Goal: Information Seeking & Learning: Learn about a topic

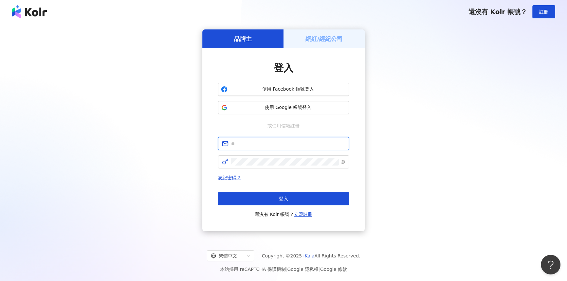
click at [260, 141] on input "text" at bounding box center [288, 143] width 114 height 7
type input "**********"
click button "登入" at bounding box center [283, 198] width 131 height 13
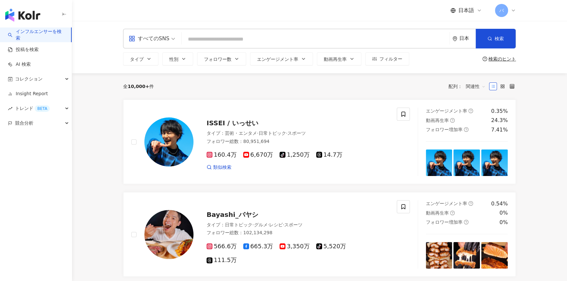
click at [147, 37] on div "すべてのSNS" at bounding box center [149, 38] width 41 height 10
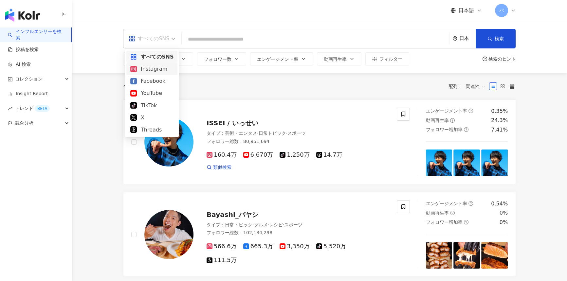
click at [158, 70] on div "Instagram" at bounding box center [151, 69] width 43 height 8
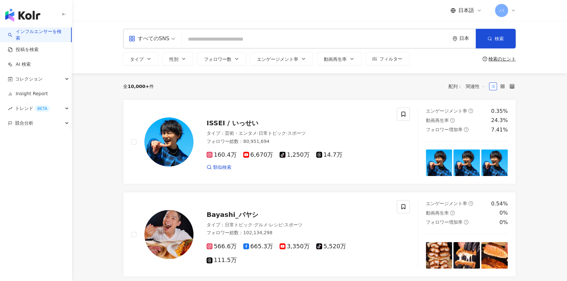
click at [216, 40] on input "search" at bounding box center [315, 39] width 263 height 12
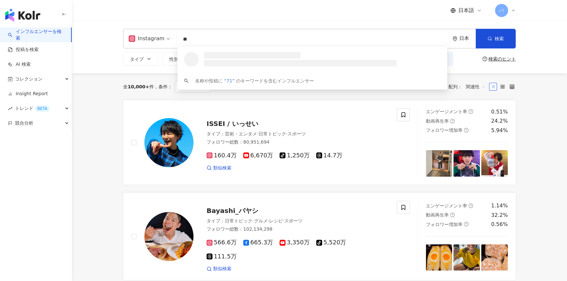
type input "*"
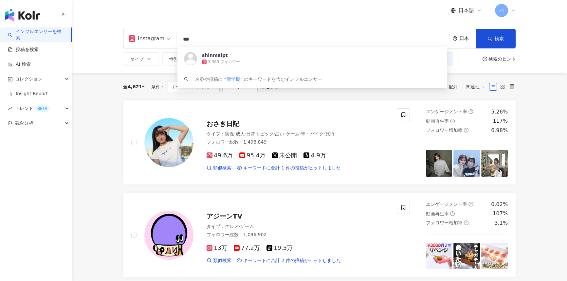
click at [216, 40] on input "***" at bounding box center [313, 39] width 268 height 12
type input "*"
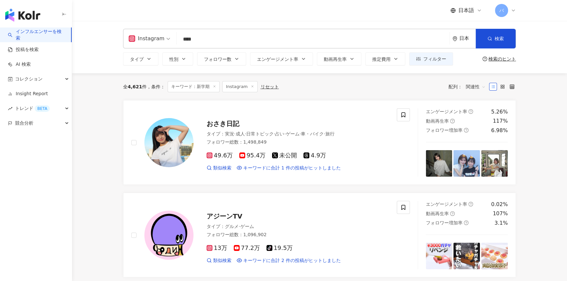
type input "****"
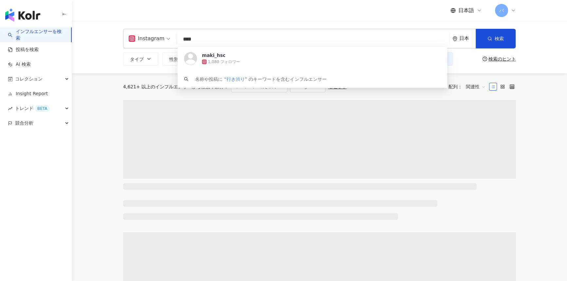
drag, startPoint x: 210, startPoint y: 41, endPoint x: 182, endPoint y: 43, distance: 28.6
click at [182, 43] on input "****" at bounding box center [313, 39] width 268 height 12
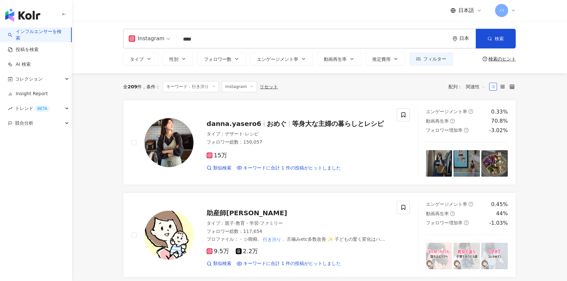
click at [236, 37] on input "****" at bounding box center [313, 39] width 268 height 12
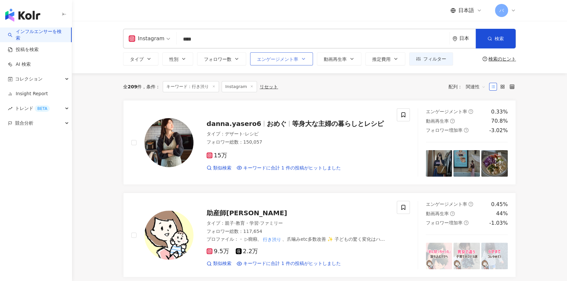
click at [290, 63] on button "エンゲージメント率" at bounding box center [281, 58] width 63 height 13
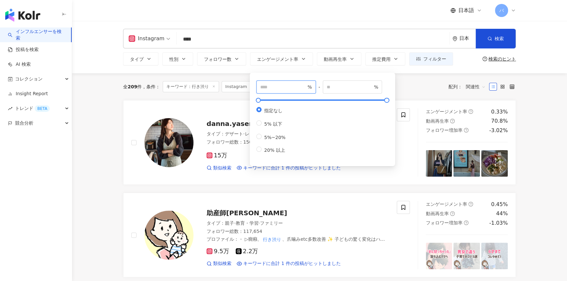
click at [277, 85] on input "number" at bounding box center [283, 87] width 46 height 7
click at [247, 62] on div "タイプ 性別 フォロワー数 エンゲージメント率 動画再生率 推定費用 フィルター % - % 指定なし 5% 以下 5%~20% 20% 以上" at bounding box center [288, 58] width 330 height 13
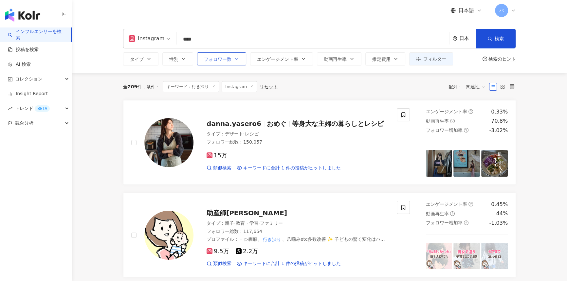
click at [229, 60] on span "フォロワー数" at bounding box center [218, 59] width 28 height 5
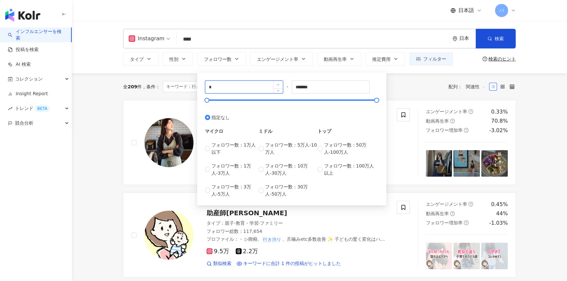
click at [275, 85] on span "Increase Value" at bounding box center [278, 85] width 10 height 8
type input "*"
type input "****"
click at [351, 92] on input "*******" at bounding box center [331, 87] width 78 height 12
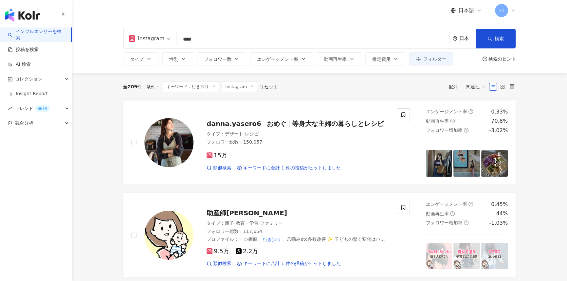
click at [401, 83] on div "全 209 件 条件 ： キーワード：行き渋り Instagram リセット 配列： 関連性" at bounding box center [319, 86] width 393 height 11
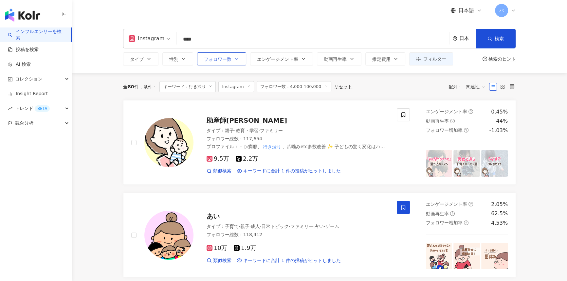
click at [238, 60] on icon "button" at bounding box center [236, 58] width 5 height 5
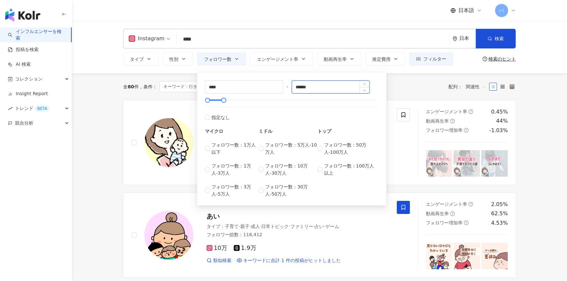
click at [301, 86] on input "******" at bounding box center [331, 87] width 78 height 12
type input "******"
click at [403, 82] on div "全 80 件 条件 ： キーワード：行き渋り Instagram フォロワー数：4,000-100,000 リセット 配列： 関連性" at bounding box center [319, 86] width 393 height 11
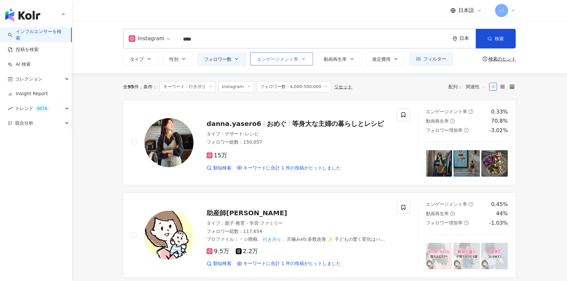
click at [281, 58] on span "エンゲージメント率" at bounding box center [277, 59] width 41 height 5
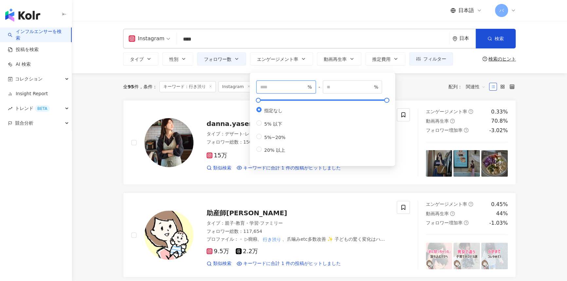
click at [291, 87] on input "number" at bounding box center [283, 87] width 46 height 7
type input "***"
click at [420, 91] on div "全 95 件 条件 ： キーワード：行き渋り Instagram フォロワー数：4,000-500,000 リセット 配列： 関連性" at bounding box center [319, 86] width 393 height 11
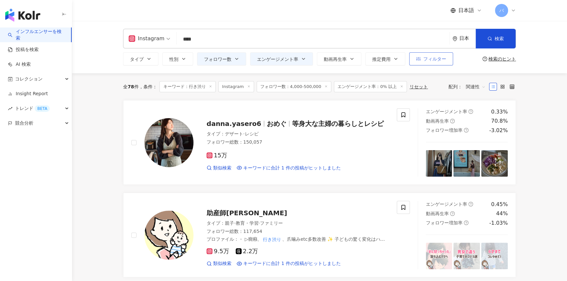
click at [428, 61] on span "フィルター" at bounding box center [434, 58] width 23 height 5
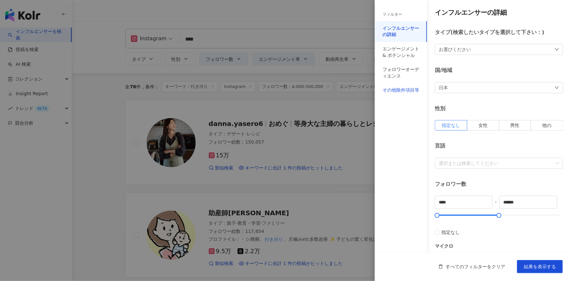
click at [408, 93] on div "その他除外項目等" at bounding box center [401, 90] width 37 height 7
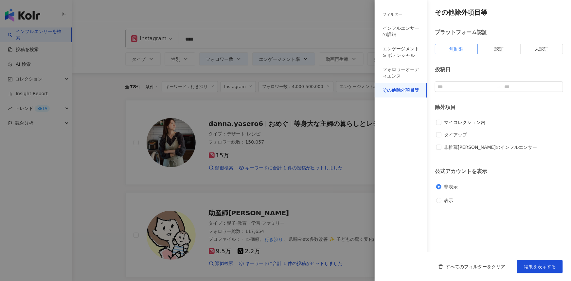
click at [452, 118] on div "除外項目 マイコレクション内 タイアップ 非推薦マークのインフルエンサー" at bounding box center [499, 130] width 128 height 52
click at [452, 121] on span "マイコレクション内" at bounding box center [465, 122] width 47 height 7
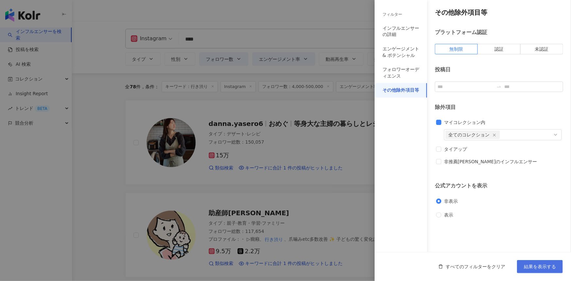
click at [547, 264] on span "結果を表示する" at bounding box center [540, 266] width 32 height 5
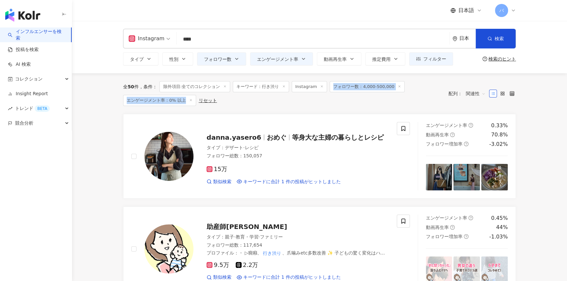
drag, startPoint x: 332, startPoint y: 87, endPoint x: 186, endPoint y: 101, distance: 146.4
click at [186, 101] on div "全 50 件 条件 ： 除外項目:全てのコレクション キーワード：行き渋り Instagram フォロワー数：4,000-500,000 エンゲージメント率：…" at bounding box center [282, 93] width 319 height 25
copy div "フォロワー数：4,000-500,000 エンゲージメント率：0% 以上"
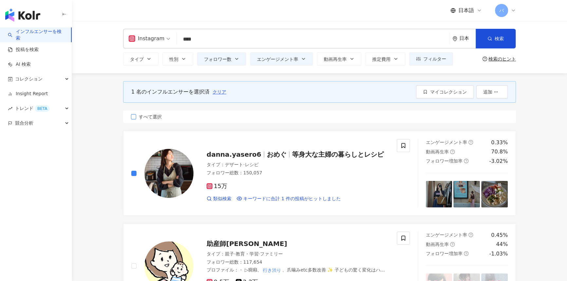
drag, startPoint x: 147, startPoint y: 116, endPoint x: 180, endPoint y: 115, distance: 32.8
click at [147, 116] on span "すべて選択" at bounding box center [150, 116] width 28 height 7
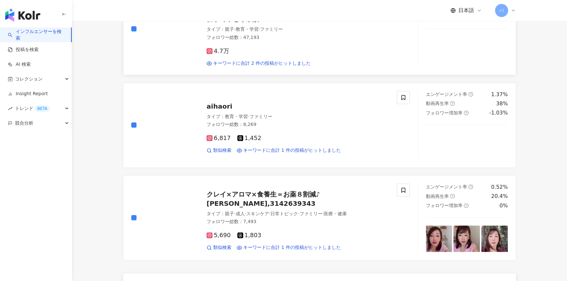
scroll to position [1072, 0]
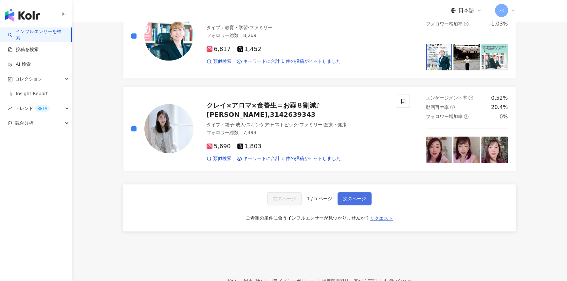
click at [356, 196] on span "次のページ" at bounding box center [354, 198] width 23 height 5
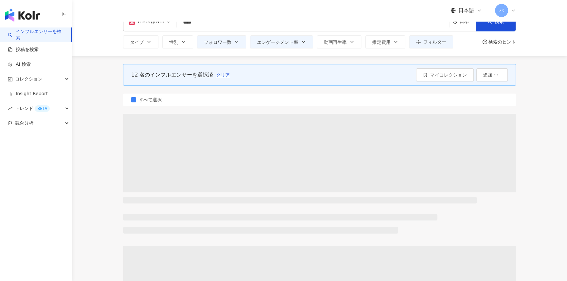
scroll to position [0, 0]
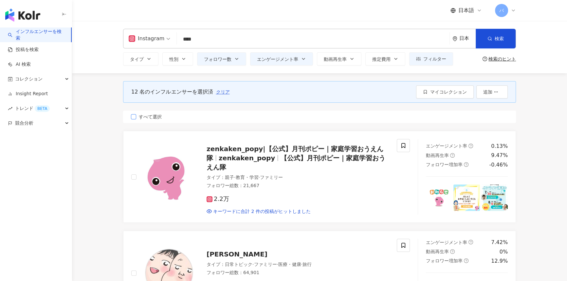
click at [149, 114] on span "すべて選択" at bounding box center [150, 116] width 28 height 7
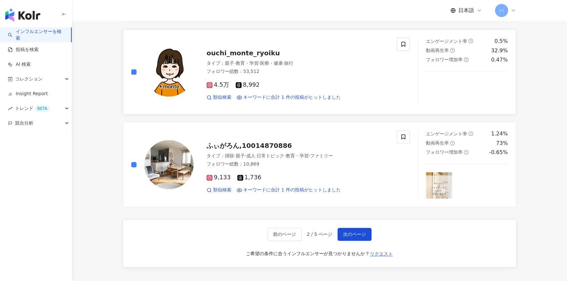
scroll to position [1118, 0]
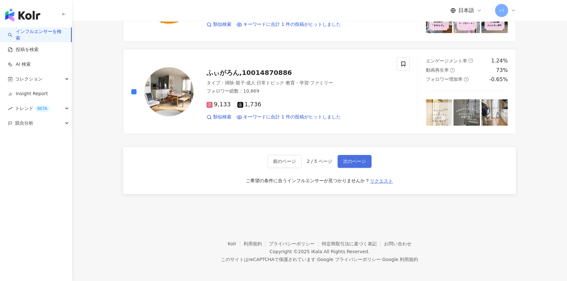
click at [349, 159] on span "次のページ" at bounding box center [354, 161] width 23 height 5
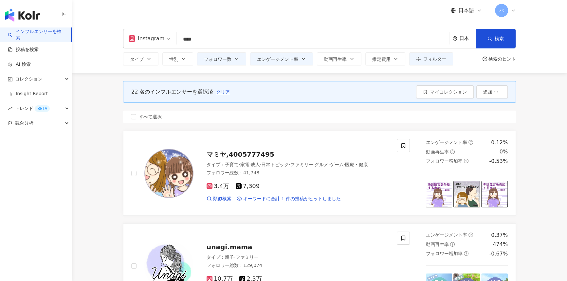
scroll to position [0, 0]
click at [153, 117] on span "すべて選択" at bounding box center [150, 116] width 28 height 7
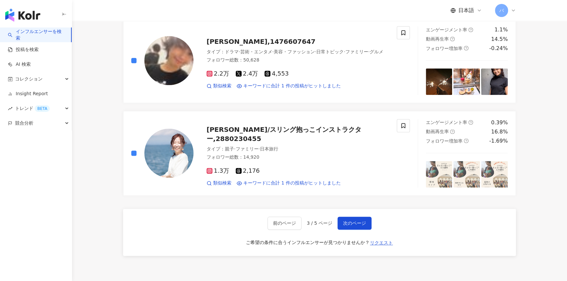
scroll to position [1042, 0]
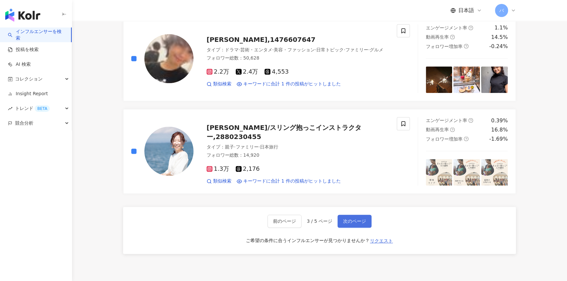
click at [356, 221] on span "次のページ" at bounding box center [354, 221] width 23 height 5
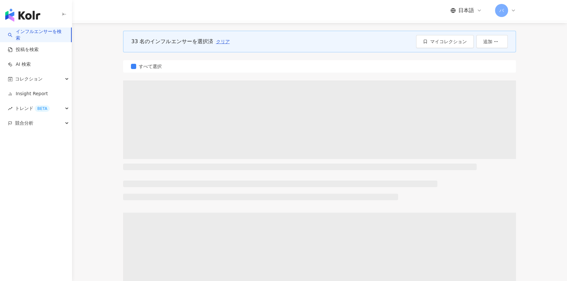
scroll to position [0, 0]
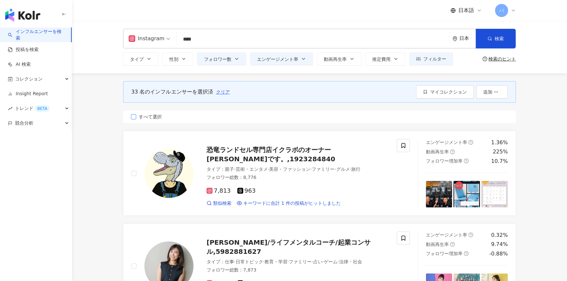
click at [147, 116] on span "すべて選択" at bounding box center [150, 116] width 28 height 7
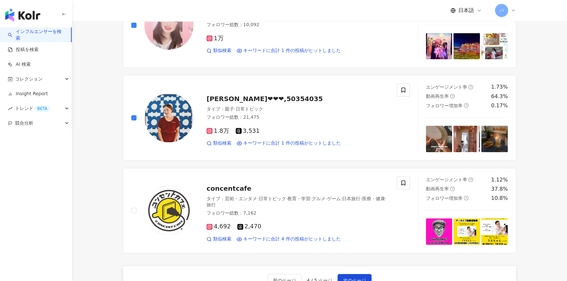
scroll to position [1102, 0]
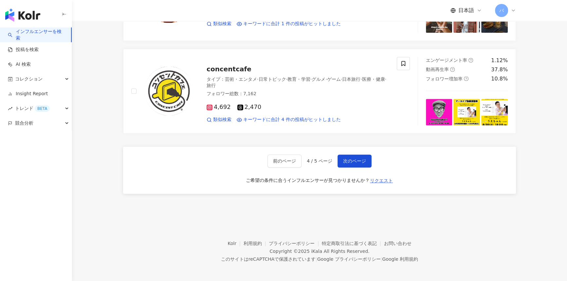
drag, startPoint x: 348, startPoint y: 164, endPoint x: 353, endPoint y: 167, distance: 5.5
click at [352, 167] on div "前のページ 4 / 5 ページ 次のページ ご希望の条件に合うインフルエンサーが見つかりませんか？ リクエスト" at bounding box center [319, 170] width 393 height 47
click at [353, 160] on span "次のページ" at bounding box center [354, 161] width 23 height 5
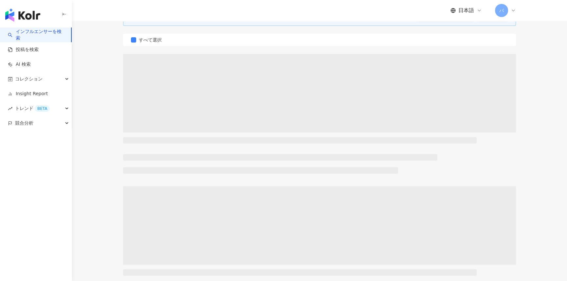
scroll to position [0, 0]
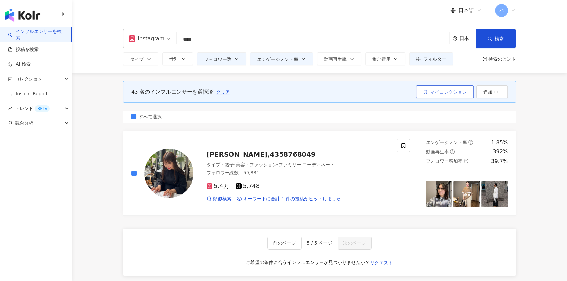
click at [452, 90] on span "マイコレクション" at bounding box center [448, 91] width 37 height 5
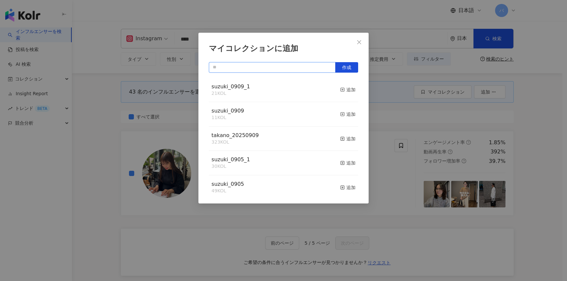
click at [317, 70] on input "text" at bounding box center [272, 67] width 127 height 10
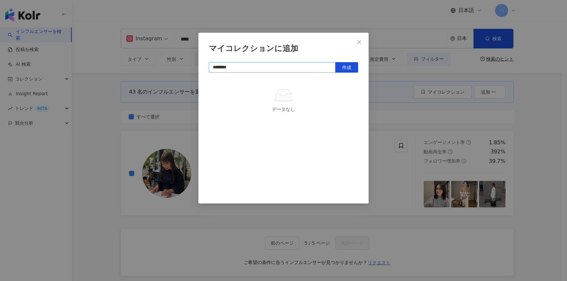
click at [271, 68] on input "********" at bounding box center [272, 67] width 127 height 10
drag, startPoint x: 230, startPoint y: 69, endPoint x: 189, endPoint y: 69, distance: 41.3
click at [189, 69] on div "マイコレクションに追加 ******** 作成 データなし" at bounding box center [283, 140] width 567 height 281
click at [249, 66] on input "********" at bounding box center [272, 67] width 127 height 10
click at [212, 69] on input "********" at bounding box center [272, 67] width 127 height 10
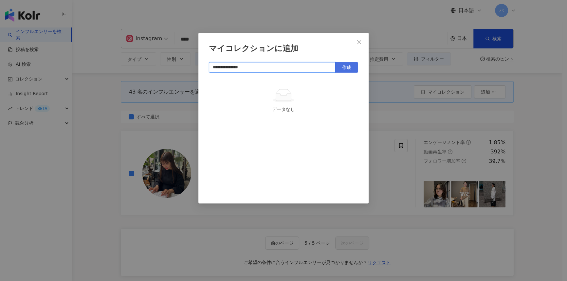
click at [347, 68] on span "作成" at bounding box center [346, 67] width 9 height 5
type input "**********"
click at [362, 44] on span "Close" at bounding box center [359, 42] width 13 height 5
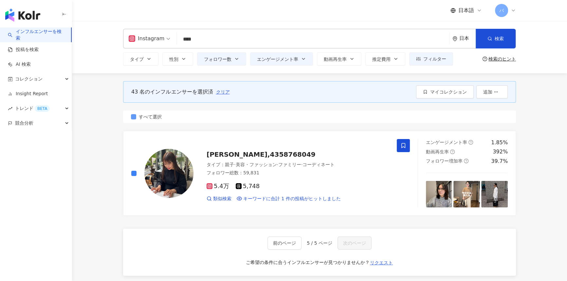
click at [280, 118] on label "すべて選択" at bounding box center [319, 117] width 393 height 12
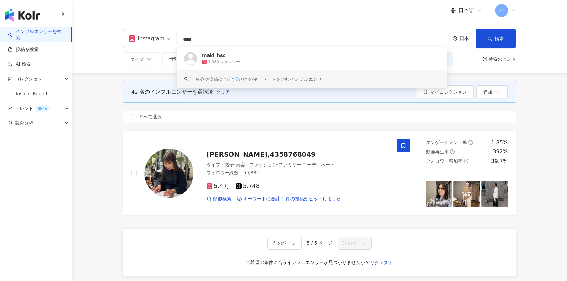
drag, startPoint x: 216, startPoint y: 39, endPoint x: 162, endPoint y: 40, distance: 53.7
click at [162, 40] on div "Instagram **** 日本 検索 https://www.instagram.com/maki_hsc keyword maki_hsc 1,080 …" at bounding box center [319, 39] width 393 height 20
type input "*"
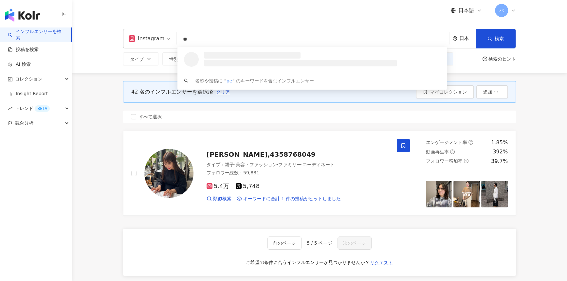
type input "*"
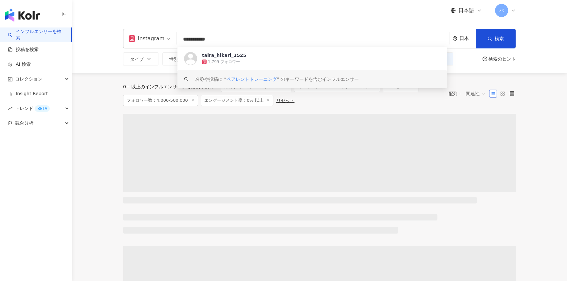
click at [334, 106] on div "0+ 以上のインフルエンサーから検索 条件 ： 除外項目:全てのコレクション キーワード：ペアレントトレーニング Instagram フォロワー数：4,000…" at bounding box center [319, 93] width 393 height 41
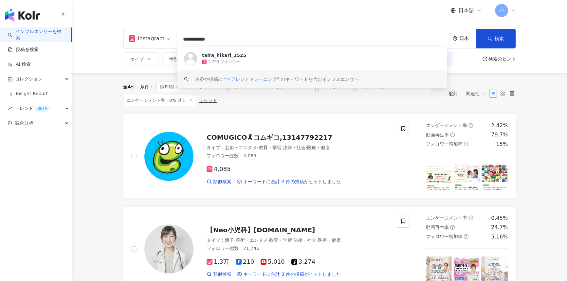
drag, startPoint x: 240, startPoint y: 42, endPoint x: 166, endPoint y: 41, distance: 74.7
click at [166, 41] on div "**********" at bounding box center [319, 39] width 393 height 20
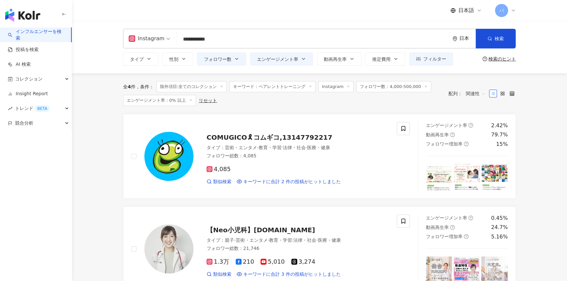
click at [286, 37] on input "**********" at bounding box center [313, 39] width 268 height 12
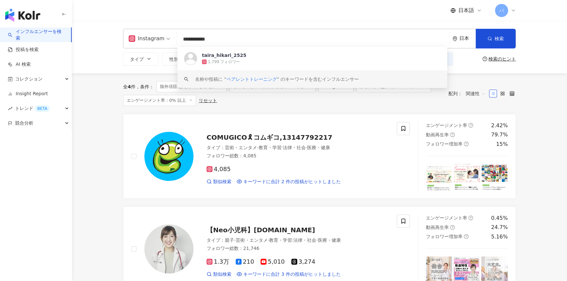
click at [286, 104] on div "全 4 件 条件 ： 除外項目:全てのコレクション キーワード：ペアレントトレーニング Instagram フォロワー数：4,000-500,000 エンゲー…" at bounding box center [282, 93] width 319 height 25
drag, startPoint x: 251, startPoint y: 37, endPoint x: 171, endPoint y: 43, distance: 80.1
click at [171, 43] on div "**********" at bounding box center [319, 39] width 393 height 20
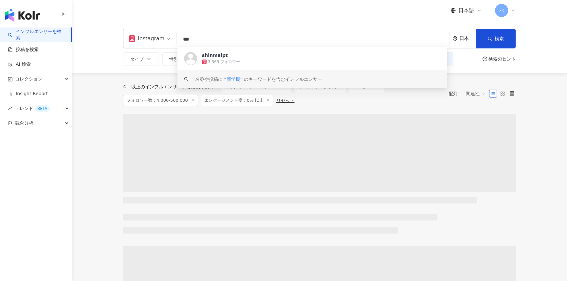
type input "***"
click at [348, 108] on div "4+ 以上のインフルエンサーから検索 条件 ： 除外項目:全てのコレクション キーワード：新学期 Instagram フォロワー数：4,000-500,000…" at bounding box center [319, 93] width 393 height 41
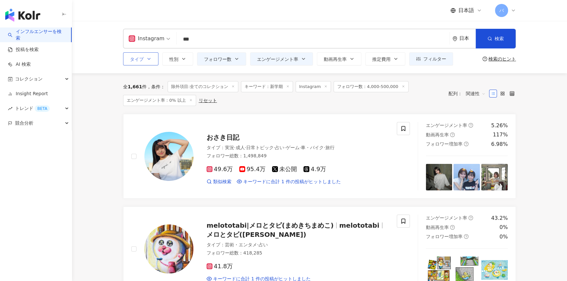
click at [142, 58] on span "タイプ" at bounding box center [137, 59] width 14 height 5
click at [313, 101] on div "全 1,661 件 条件 ： 除外項目:全てのコレクション キーワード：新学期 Instagram フォロワー数：4,000-500,000 エンゲージメント…" at bounding box center [282, 93] width 319 height 25
click at [232, 86] on icon at bounding box center [233, 86] width 3 height 3
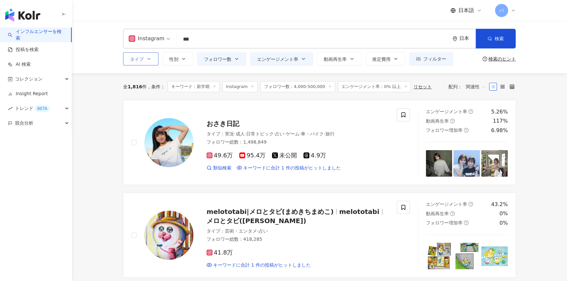
click at [131, 60] on span "タイプ" at bounding box center [137, 59] width 14 height 5
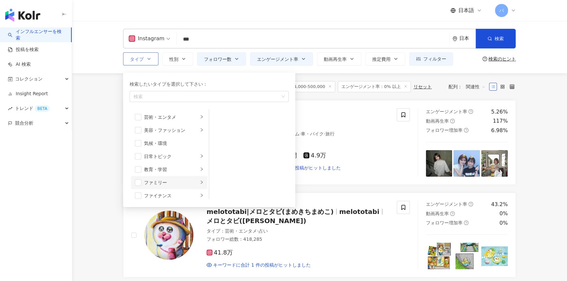
click at [139, 186] on li "ファミリー" at bounding box center [169, 182] width 77 height 13
click at [136, 184] on span "button" at bounding box center [138, 182] width 7 height 7
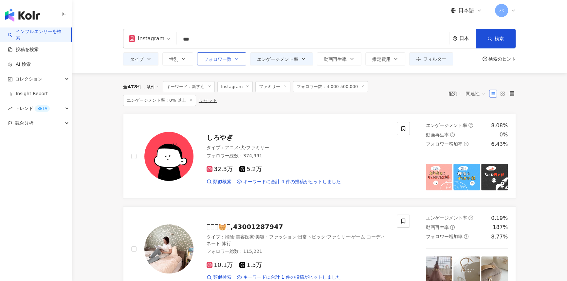
click at [225, 64] on button "フォロワー数" at bounding box center [221, 58] width 49 height 13
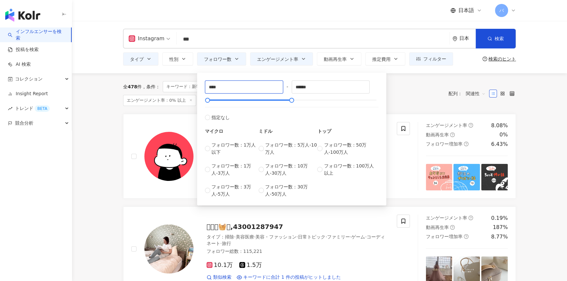
drag, startPoint x: 237, startPoint y: 87, endPoint x: 194, endPoint y: 88, distance: 43.9
type input "*"
type input "****"
click at [175, 114] on link "しろやぎ タイプ ： アニメ · 犬 · ファミリー フォロワー総数 ： 374,991 32.3万 5.2万 類似検索 キーワードに合計 4 件の投稿がヒ…" at bounding box center [319, 156] width 393 height 85
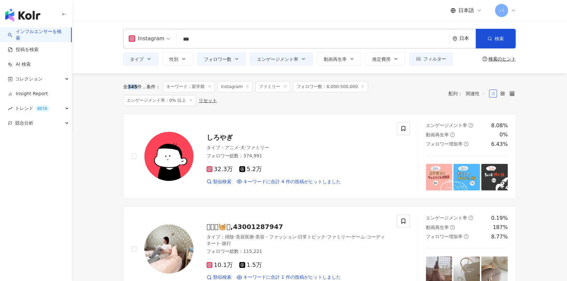
drag, startPoint x: 137, startPoint y: 86, endPoint x: 129, endPoint y: 86, distance: 8.5
click at [129, 86] on div "全 345 件" at bounding box center [132, 86] width 19 height 5
copy span "345"
click at [216, 104] on div "全 345 件 条件 ： キーワード：新学期 Instagram ファミリー フォロワー数：8,000-500,000 エンゲージメント率：0% 以上 リセッ…" at bounding box center [319, 93] width 393 height 41
click at [298, 62] on button "エンゲージメント率" at bounding box center [281, 58] width 63 height 13
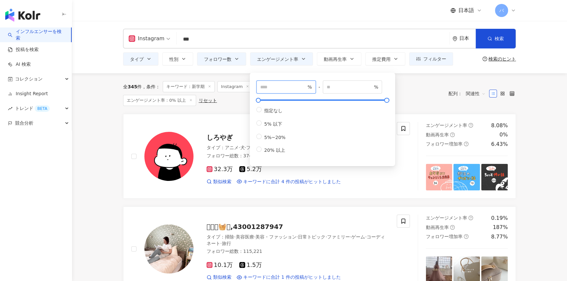
drag, startPoint x: 284, startPoint y: 88, endPoint x: 252, endPoint y: 85, distance: 32.2
click at [252, 85] on div "*** % - % 指定なし 5% 以下 5%~20% 20% 以上" at bounding box center [322, 120] width 145 height 94
type input "*"
click at [406, 95] on div "全 345 件 条件 ： キーワード：新学期 Instagram ファミリー フォロワー数：8,000-500,000 エンゲージメント率：0% 以上 リセット" at bounding box center [282, 93] width 319 height 25
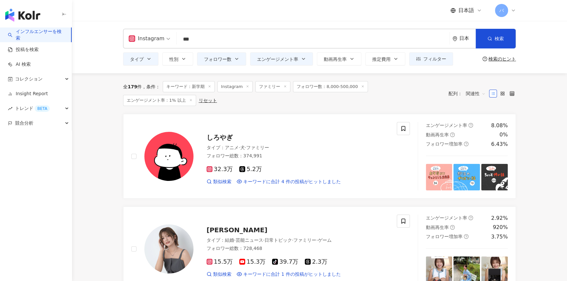
click at [206, 38] on input "***" at bounding box center [313, 39] width 268 height 12
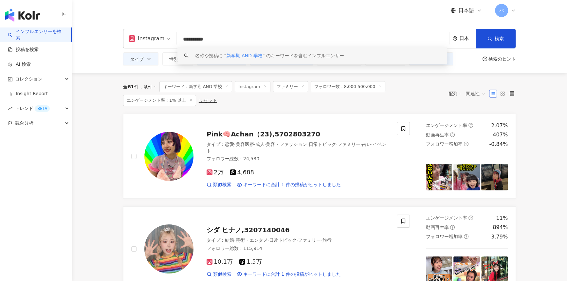
click at [280, 110] on div "全 61 件 条件 ： キーワード：新学期 AND 学校 Instagram ファミリー フォロワー数：8,000-500,000 エンゲージメント率：1% …" at bounding box center [319, 93] width 393 height 41
drag, startPoint x: 197, startPoint y: 38, endPoint x: 240, endPoint y: 43, distance: 43.4
click at [235, 43] on input "**********" at bounding box center [313, 39] width 268 height 12
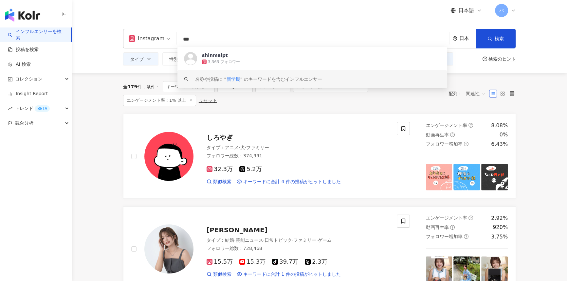
type input "***"
click at [294, 105] on div "全 179 件 条件 ： キーワード：新学期 Instagram ファミリー フォロワー数：8,000-500,000 エンゲージメント率：1% 以上 リセッ…" at bounding box center [319, 93] width 393 height 41
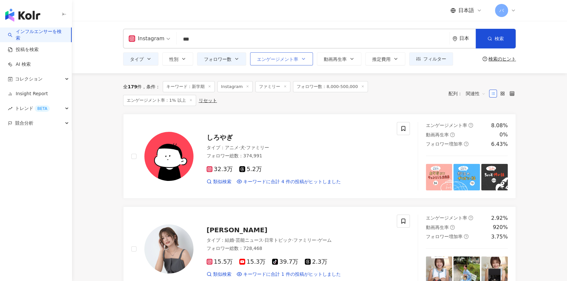
click at [289, 58] on span "エンゲージメント率" at bounding box center [277, 59] width 41 height 5
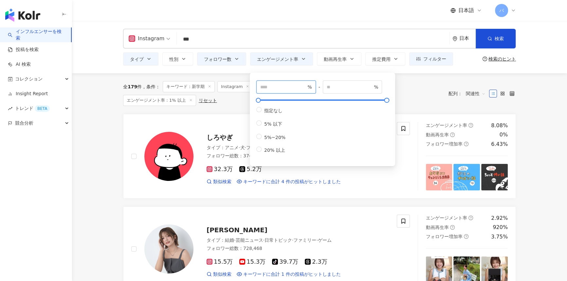
drag, startPoint x: 269, startPoint y: 90, endPoint x: 255, endPoint y: 88, distance: 14.5
click at [255, 89] on div "* % - % 指定なし 5% 以下 5%~20% 20% 以上" at bounding box center [323, 120] width 138 height 86
click at [236, 100] on div "全 179 件 条件 ： キーワード：新学期 Instagram ファミリー フォロワー数：8,000-500,000 エンゲージメント率：1% 以上 リセット" at bounding box center [282, 93] width 319 height 25
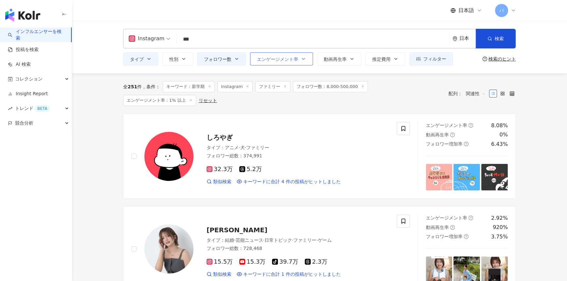
click at [302, 64] on button "エンゲージメント率" at bounding box center [281, 58] width 63 height 13
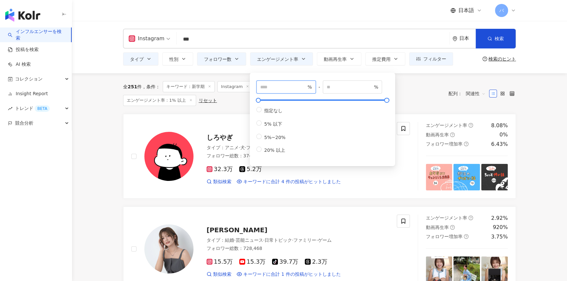
drag, startPoint x: 289, startPoint y: 84, endPoint x: 244, endPoint y: 84, distance: 45.2
type input "***"
click at [236, 93] on div "全 251 件 条件 ： キーワード：新学期 Instagram ファミリー フォロワー数：8,000-500,000 エンゲージメント率：1% 以上 リセット" at bounding box center [282, 93] width 319 height 25
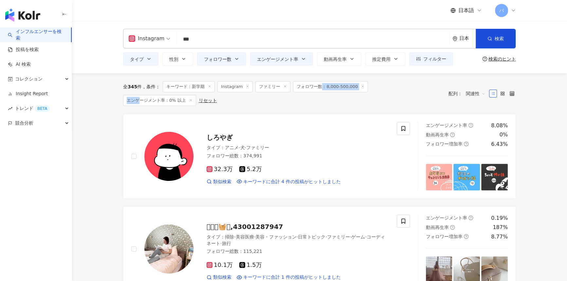
drag, startPoint x: 319, startPoint y: 84, endPoint x: 383, endPoint y: 85, distance: 64.5
click at [383, 85] on div "全 345 件 条件 ： キーワード：新学期 Instagram ファミリー フォロワー数：8,000-500,000 エンゲージメント率：0% 以上 リセット" at bounding box center [282, 93] width 319 height 25
drag, startPoint x: 296, startPoint y: 86, endPoint x: 354, endPoint y: 89, distance: 57.4
click at [354, 89] on span "フォロワー数：8,000-500,000" at bounding box center [330, 86] width 75 height 11
copy span "フォロワー数：8,000-500,000"
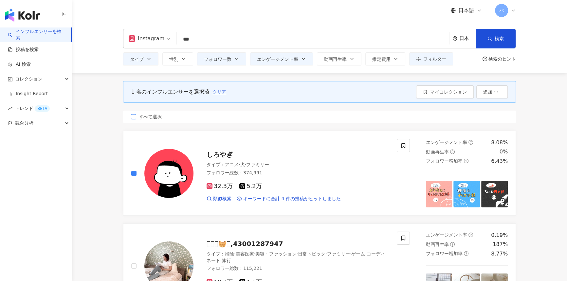
click at [155, 117] on span "すべて選択" at bounding box center [150, 116] width 28 height 7
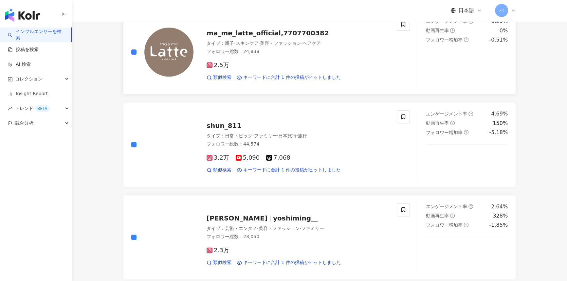
scroll to position [1042, 0]
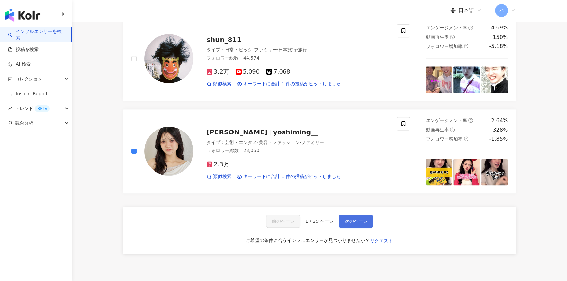
click at [350, 219] on span "次のページ" at bounding box center [356, 221] width 23 height 5
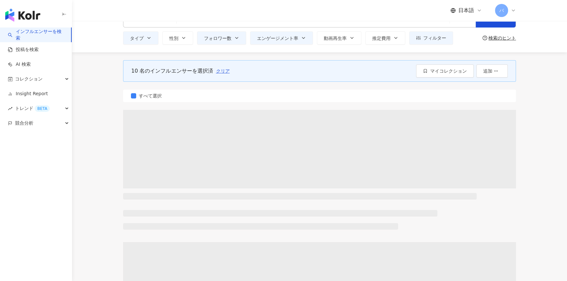
scroll to position [0, 0]
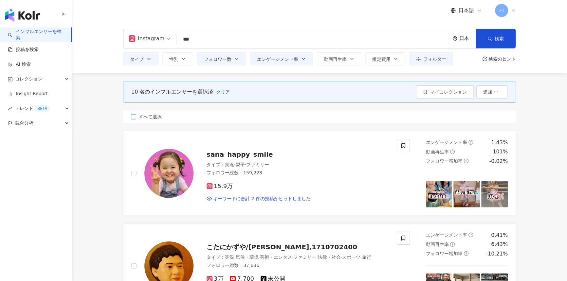
click at [139, 117] on span "すべて選択" at bounding box center [150, 116] width 28 height 7
click at [449, 57] on button "フィルター" at bounding box center [431, 58] width 44 height 13
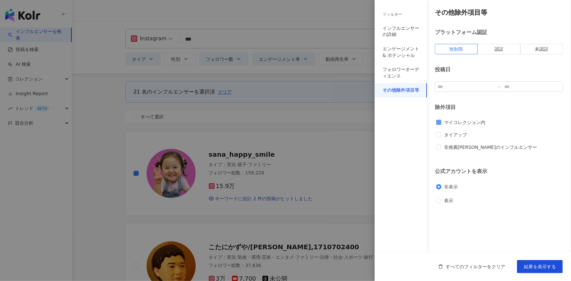
click at [467, 123] on span "マイコレクション内" at bounding box center [465, 122] width 47 height 7
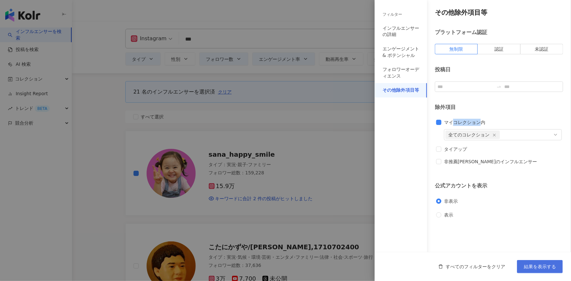
click at [533, 269] on span "結果を表示する" at bounding box center [540, 266] width 32 height 5
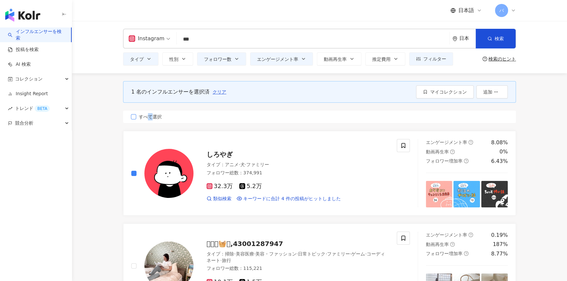
drag, startPoint x: 150, startPoint y: 117, endPoint x: 179, endPoint y: 117, distance: 29.1
click at [150, 117] on span "すべて選択" at bounding box center [150, 116] width 28 height 7
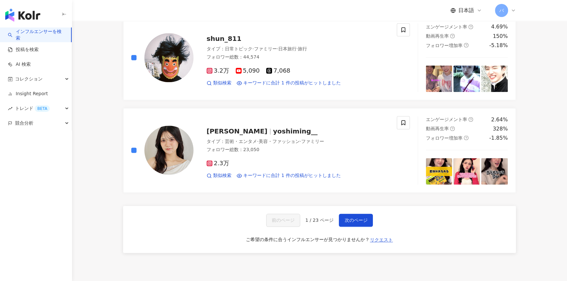
scroll to position [1042, 0]
click at [349, 215] on button "次のページ" at bounding box center [356, 220] width 34 height 13
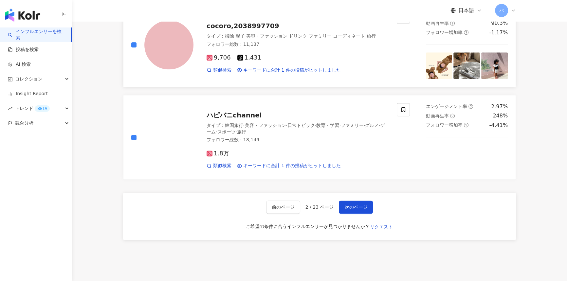
scroll to position [1072, 0]
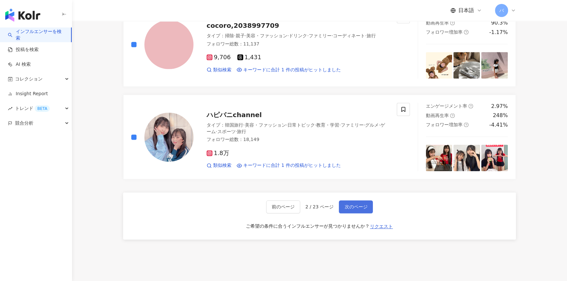
click at [349, 204] on span "次のページ" at bounding box center [356, 206] width 23 height 5
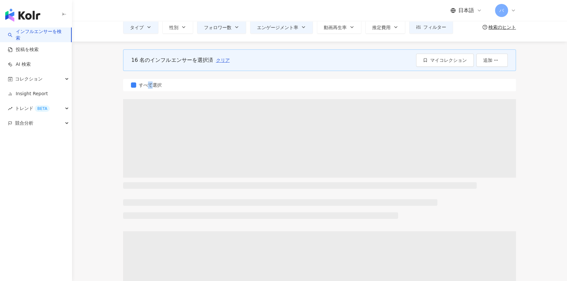
scroll to position [0, 0]
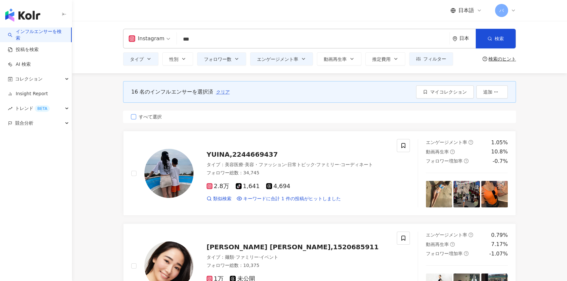
click at [157, 118] on span "すべて選択" at bounding box center [150, 116] width 28 height 7
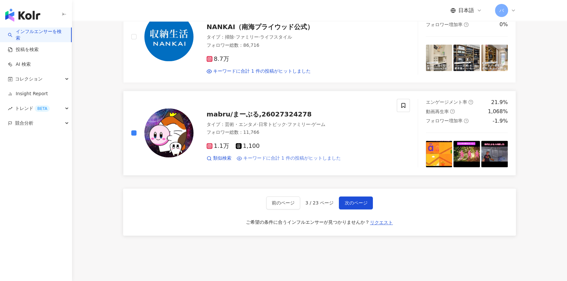
scroll to position [1072, 0]
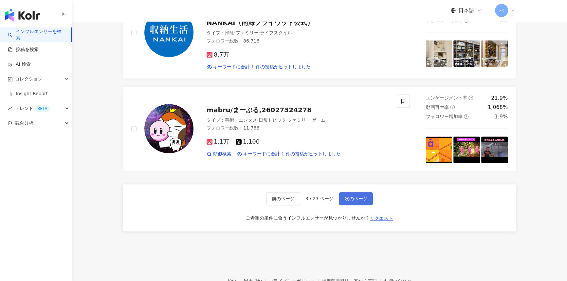
click at [353, 196] on span "次のページ" at bounding box center [356, 198] width 23 height 5
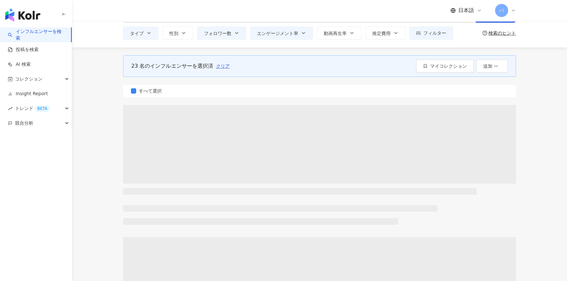
scroll to position [0, 0]
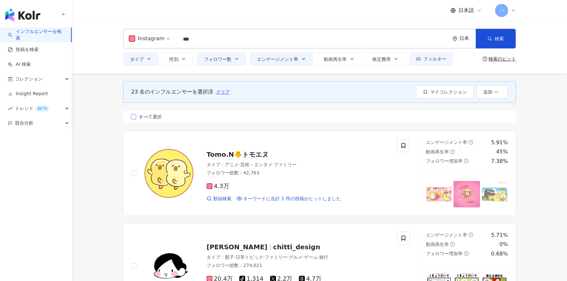
click at [148, 118] on span "すべて選択" at bounding box center [150, 116] width 28 height 7
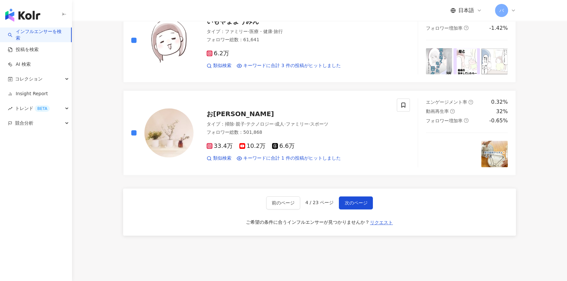
scroll to position [953, 0]
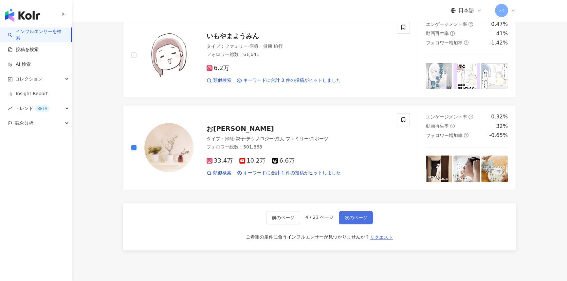
click at [349, 220] on button "次のページ" at bounding box center [356, 217] width 34 height 13
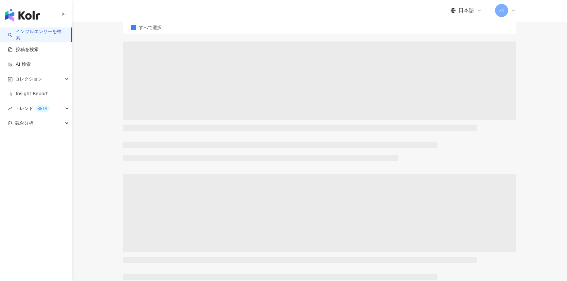
scroll to position [0, 0]
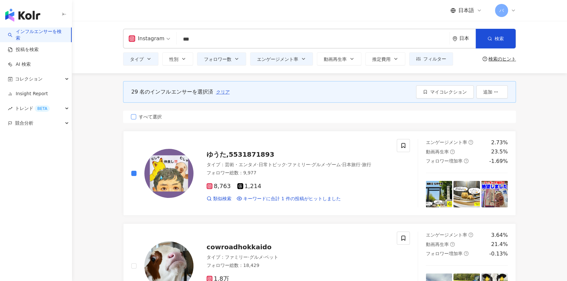
click at [143, 115] on span "すべて選択" at bounding box center [150, 116] width 28 height 7
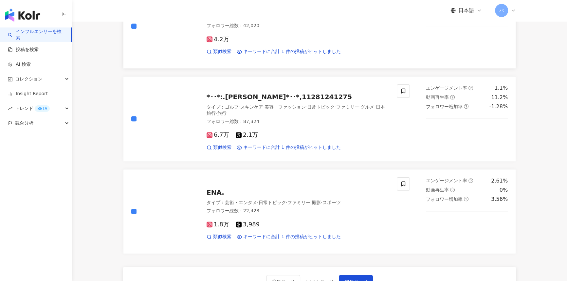
scroll to position [1042, 0]
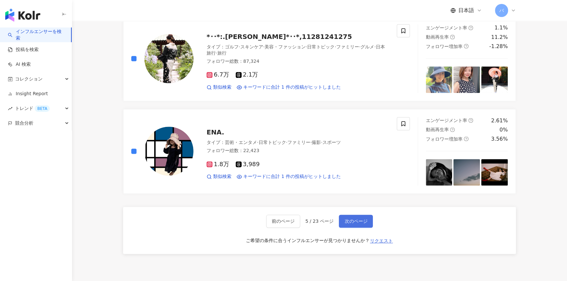
click at [358, 219] on span "次のページ" at bounding box center [356, 221] width 23 height 5
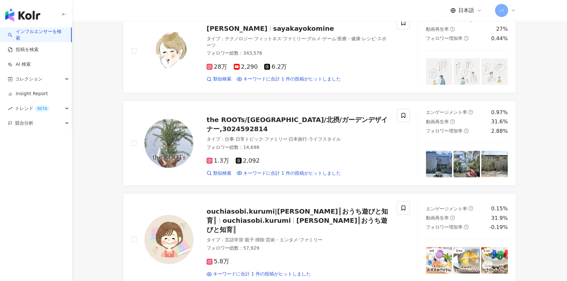
scroll to position [25, 0]
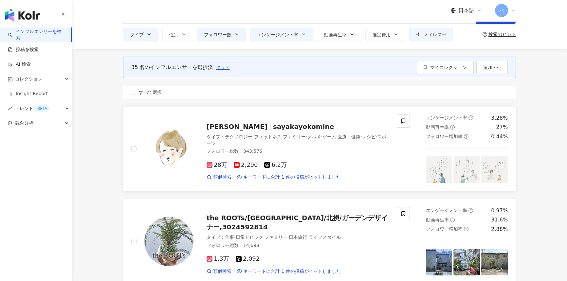
click at [131, 149] on div "よこみねさやか sayakayokomine タイプ ： テクノロジー · フィットネス · ファミリー · グルメ · ゲーム · 医療・健康 · レシピ …" at bounding box center [270, 149] width 294 height 68
click at [147, 90] on span "すべて選択" at bounding box center [150, 92] width 28 height 7
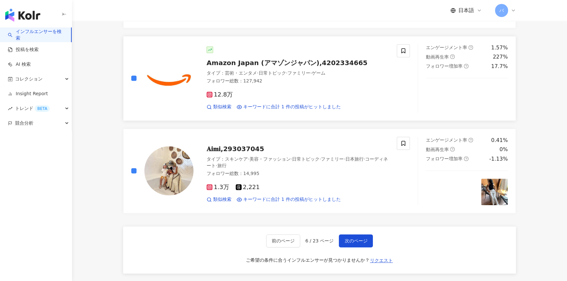
scroll to position [947, 0]
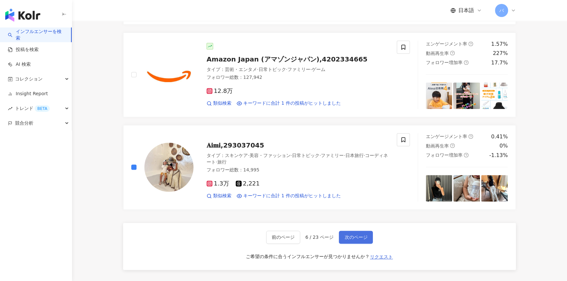
click at [365, 235] on span "次のページ" at bounding box center [356, 237] width 23 height 5
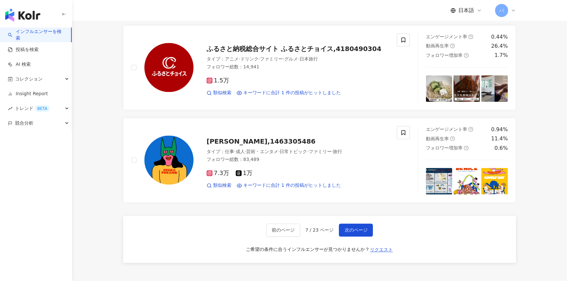
scroll to position [0, 0]
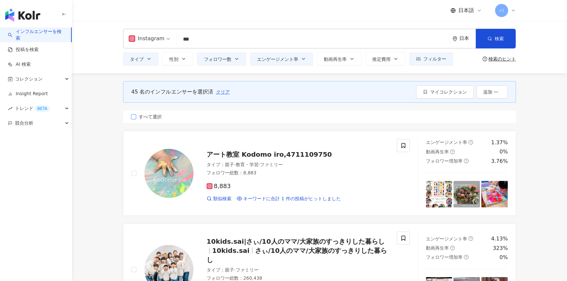
click at [147, 115] on span "すべて選択" at bounding box center [150, 116] width 28 height 7
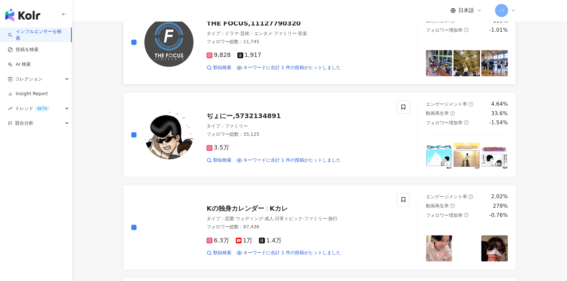
scroll to position [387, 0]
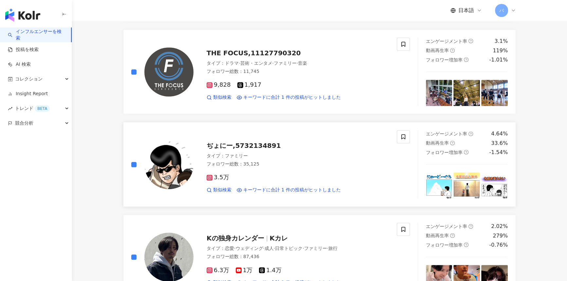
click at [133, 68] on label at bounding box center [133, 71] width 5 height 7
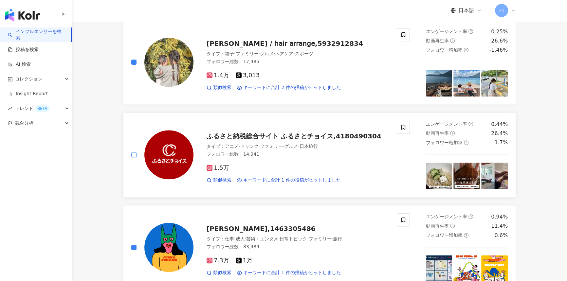
scroll to position [1101, 0]
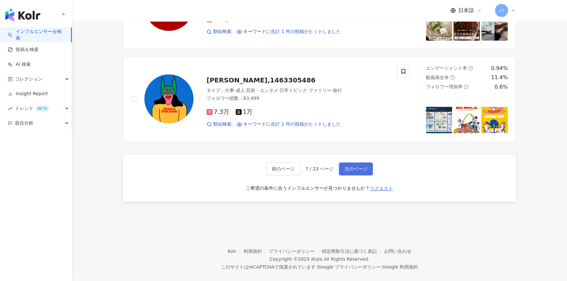
click at [350, 166] on span "次のページ" at bounding box center [356, 168] width 23 height 5
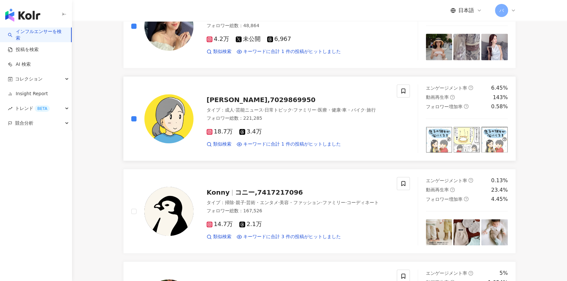
scroll to position [684, 0]
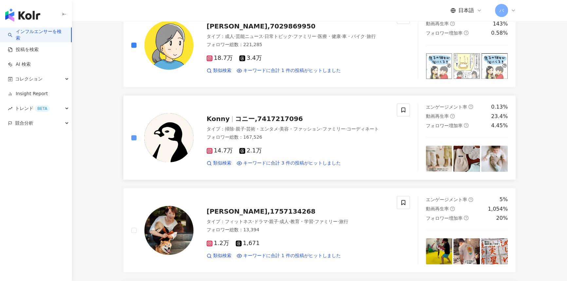
click at [134, 134] on label at bounding box center [133, 137] width 5 height 7
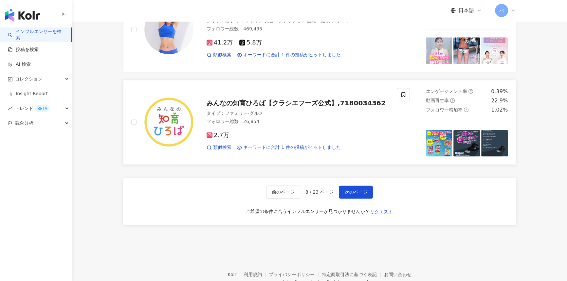
scroll to position [1072, 0]
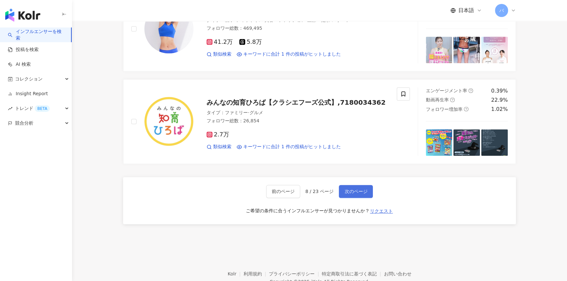
click at [350, 194] on button "次のページ" at bounding box center [356, 191] width 34 height 13
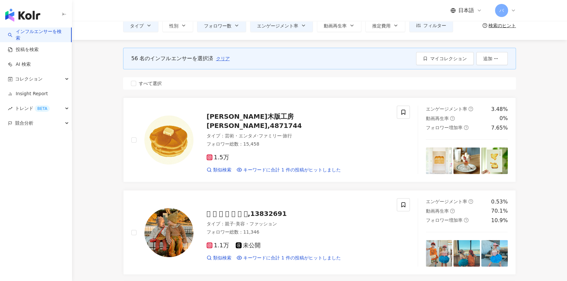
scroll to position [0, 0]
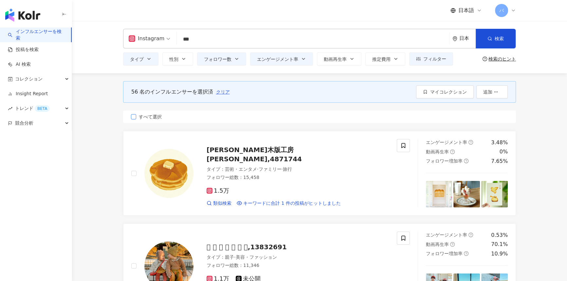
click at [153, 118] on span "すべて選択" at bounding box center [150, 116] width 28 height 7
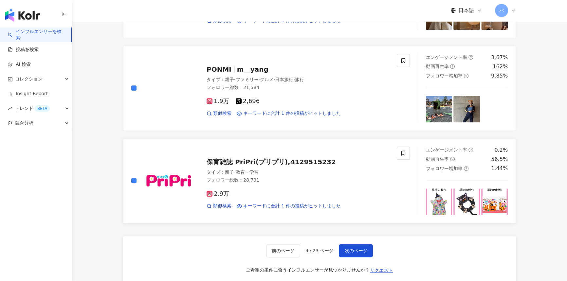
scroll to position [953, 0]
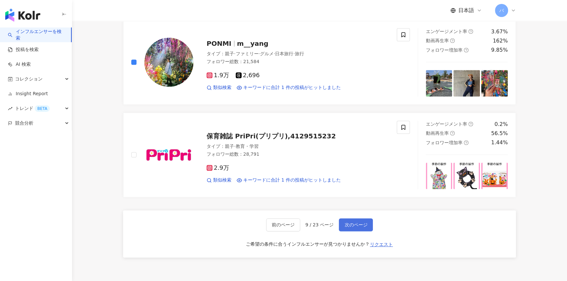
click at [354, 225] on span "次のページ" at bounding box center [356, 224] width 23 height 5
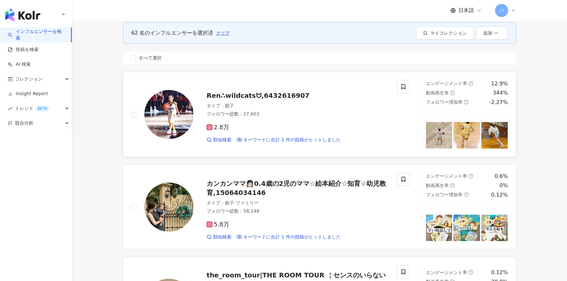
scroll to position [59, 0]
click at [151, 56] on span "すべて選択" at bounding box center [150, 57] width 28 height 7
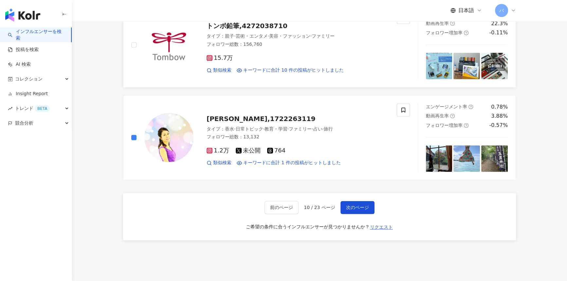
scroll to position [1121, 0]
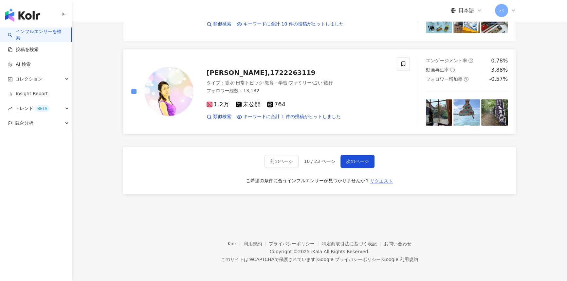
click at [133, 88] on label at bounding box center [133, 91] width 5 height 7
click at [348, 159] on span "次のページ" at bounding box center [357, 161] width 23 height 5
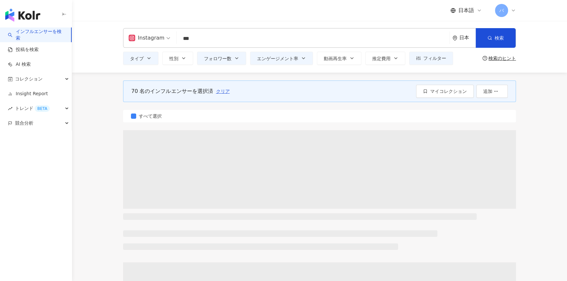
scroll to position [0, 0]
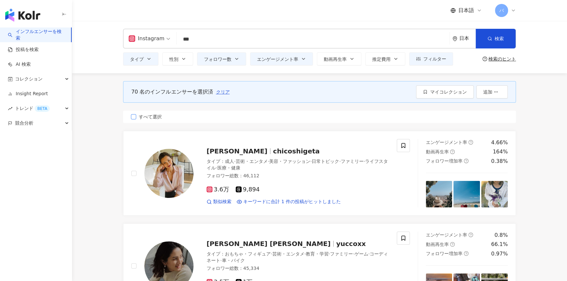
click at [151, 120] on span "すべて選択" at bounding box center [150, 116] width 28 height 7
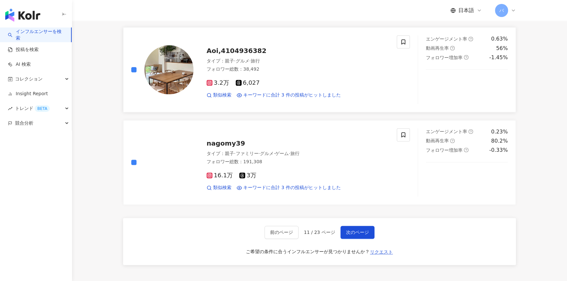
scroll to position [1042, 0]
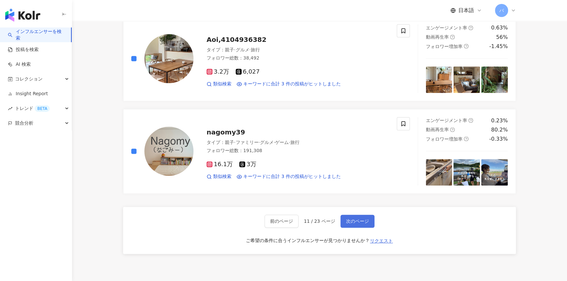
click at [360, 221] on span "次のページ" at bounding box center [357, 221] width 23 height 5
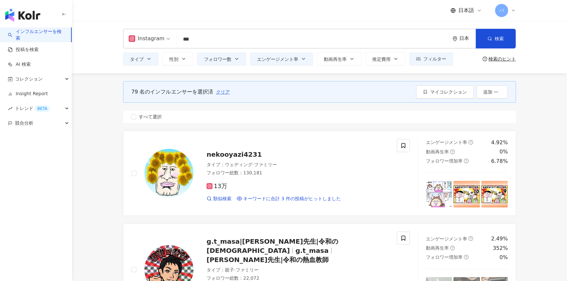
scroll to position [0, 0]
click at [158, 120] on span "すべて選択" at bounding box center [150, 116] width 28 height 7
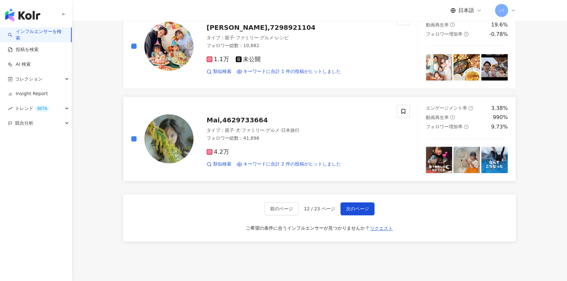
scroll to position [1072, 0]
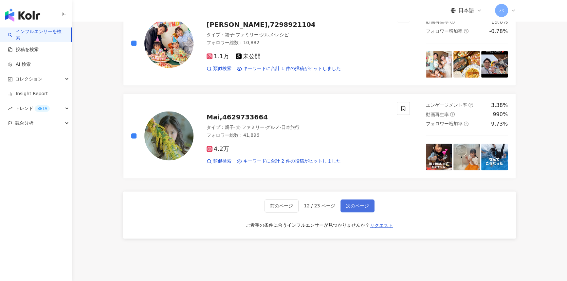
click at [358, 203] on span "次のページ" at bounding box center [357, 205] width 23 height 5
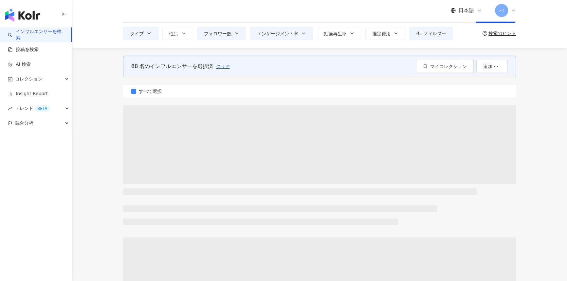
scroll to position [0, 0]
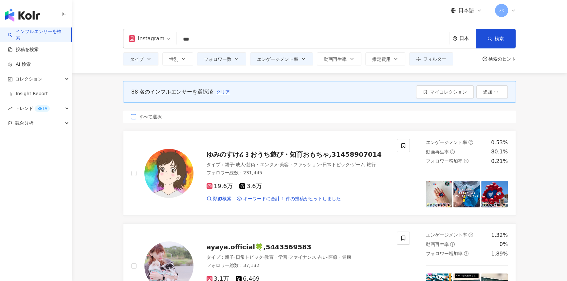
click at [143, 116] on span "すべて選択" at bounding box center [150, 116] width 28 height 7
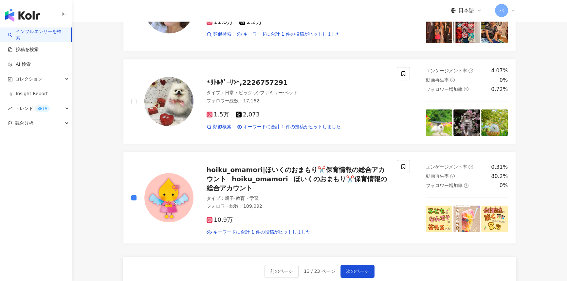
scroll to position [1072, 0]
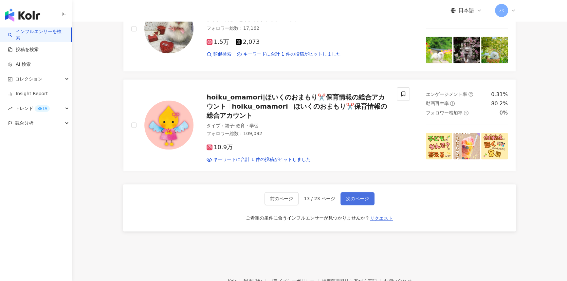
click at [359, 203] on button "次のページ" at bounding box center [358, 198] width 34 height 13
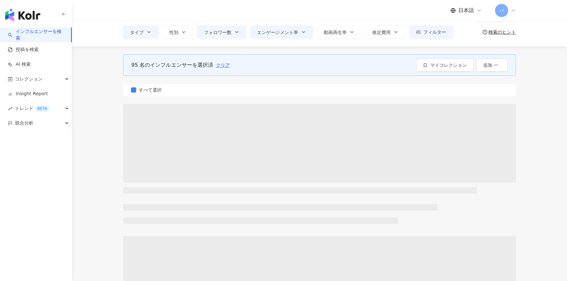
scroll to position [0, 0]
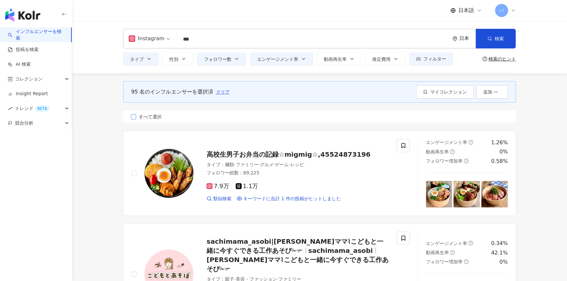
click at [144, 118] on span "すべて選択" at bounding box center [150, 116] width 28 height 7
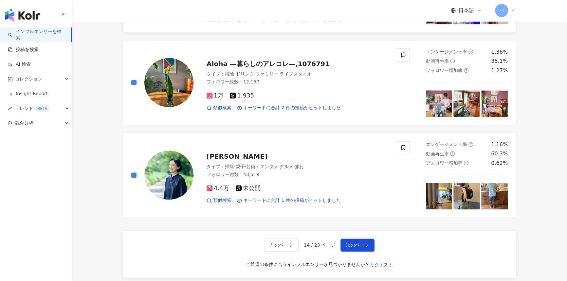
scroll to position [1042, 0]
click at [349, 238] on button "次のページ" at bounding box center [358, 244] width 34 height 13
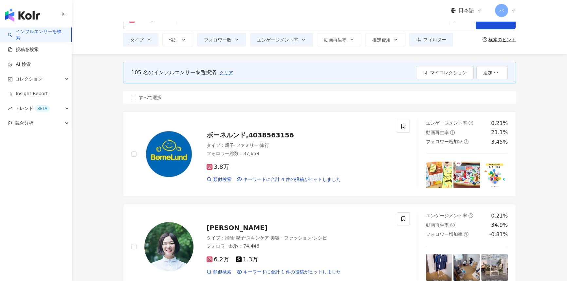
scroll to position [0, 0]
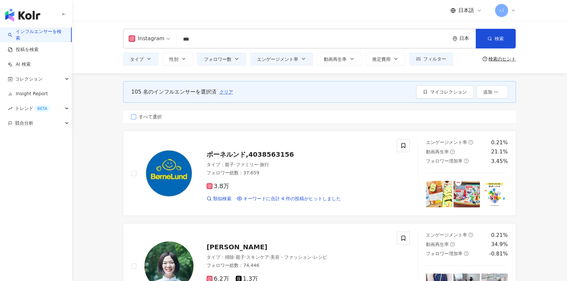
click at [149, 114] on span "すべて選択" at bounding box center [150, 116] width 28 height 7
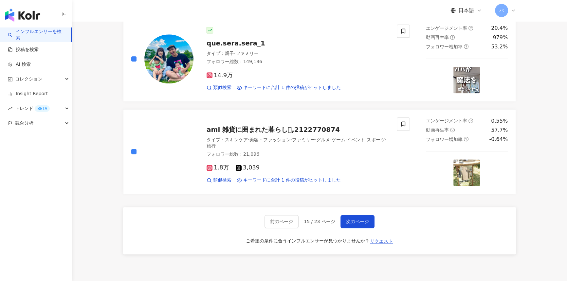
scroll to position [1102, 0]
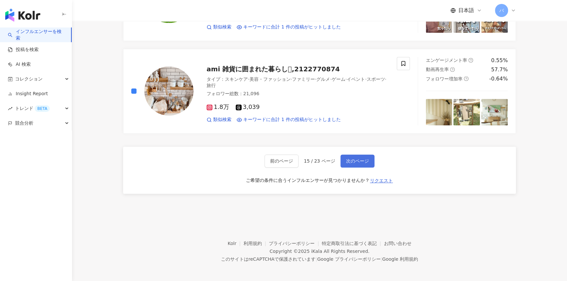
click at [352, 160] on span "次のページ" at bounding box center [357, 161] width 23 height 5
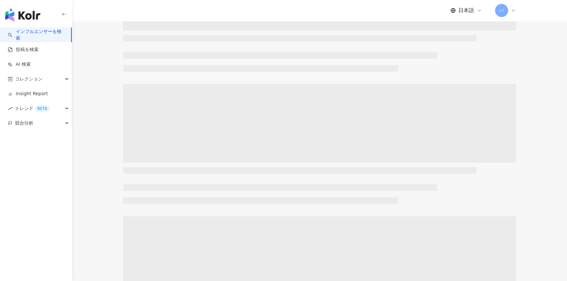
scroll to position [0, 0]
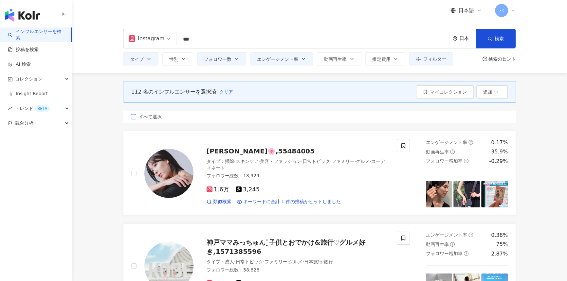
click at [147, 117] on span "すべて選択" at bounding box center [150, 116] width 28 height 7
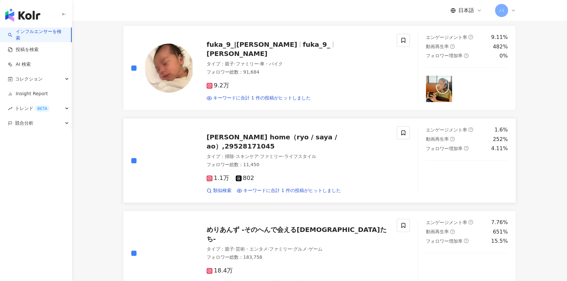
scroll to position [566, 0]
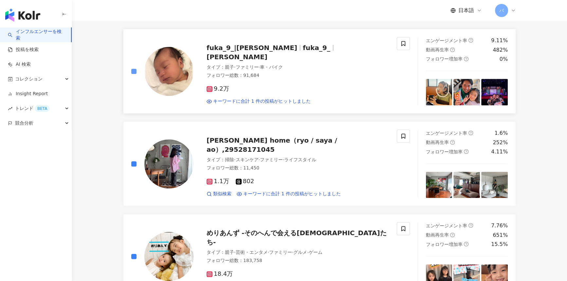
click at [133, 68] on label at bounding box center [133, 71] width 5 height 7
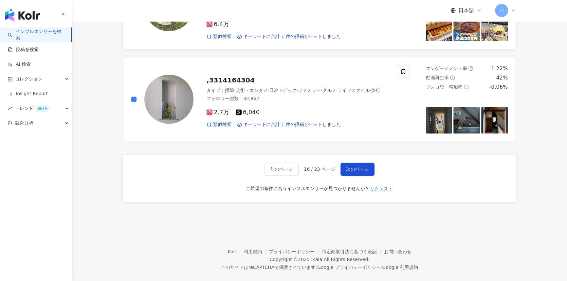
scroll to position [1102, 0]
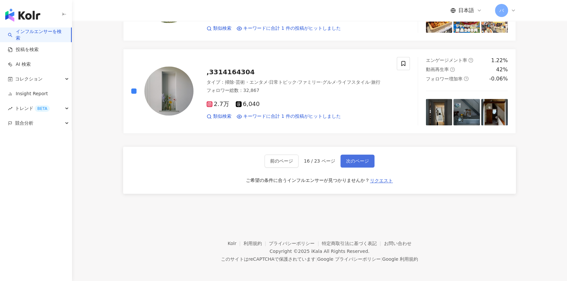
click at [353, 159] on span "次のページ" at bounding box center [357, 161] width 23 height 5
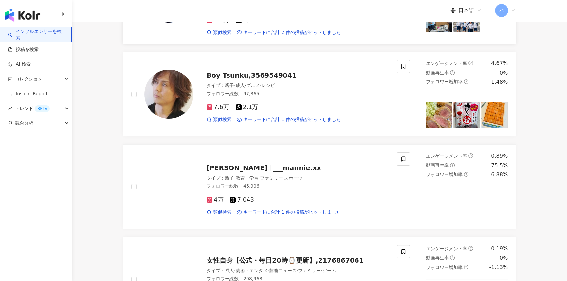
scroll to position [0, 0]
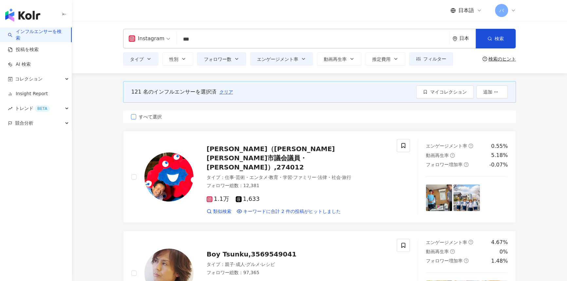
click at [154, 115] on span "すべて選択" at bounding box center [150, 116] width 28 height 7
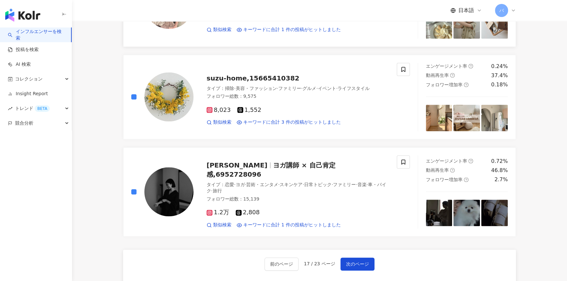
scroll to position [1101, 0]
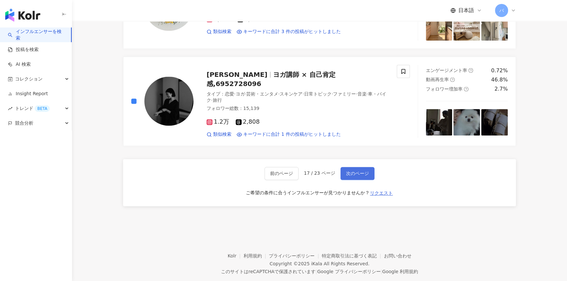
click at [365, 171] on span "次のページ" at bounding box center [357, 173] width 23 height 5
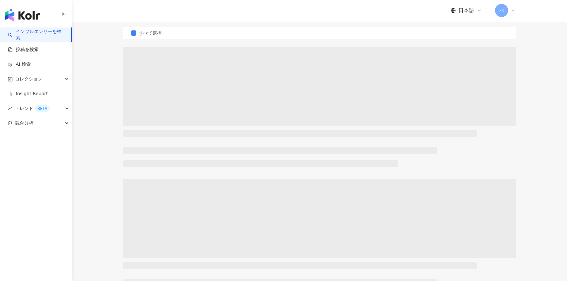
scroll to position [0, 0]
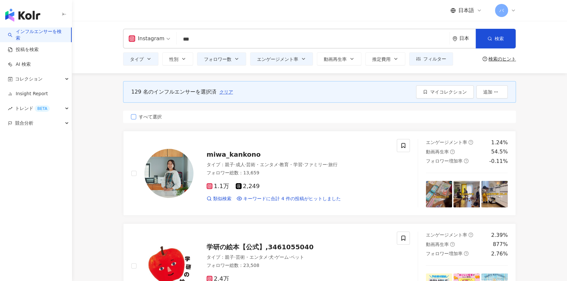
click at [154, 118] on span "すべて選択" at bounding box center [150, 116] width 28 height 7
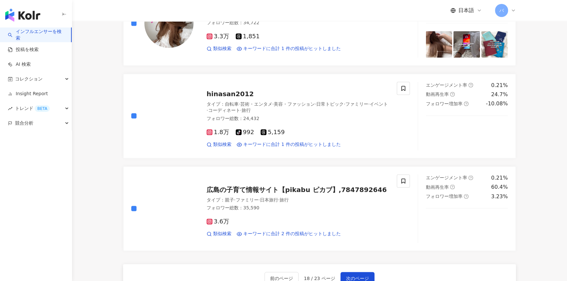
scroll to position [1072, 0]
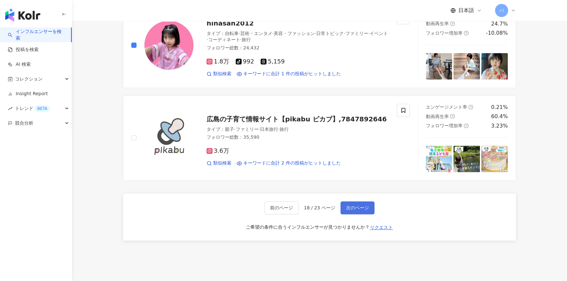
click at [349, 205] on span "次のページ" at bounding box center [357, 207] width 23 height 5
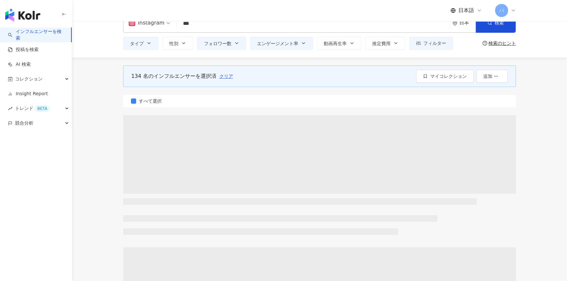
scroll to position [0, 0]
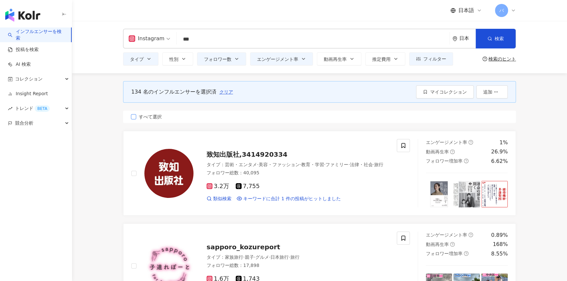
click at [150, 119] on span "すべて選択" at bounding box center [150, 116] width 28 height 7
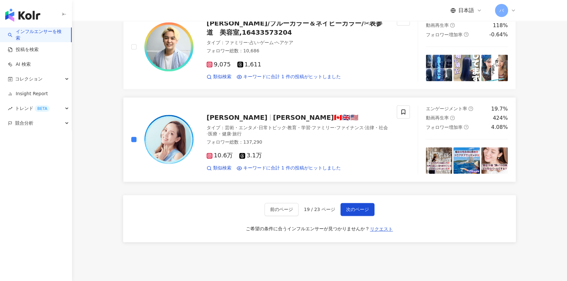
scroll to position [1102, 0]
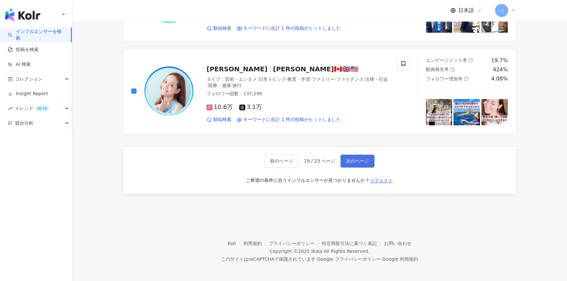
click at [364, 160] on span "次のページ" at bounding box center [357, 161] width 23 height 5
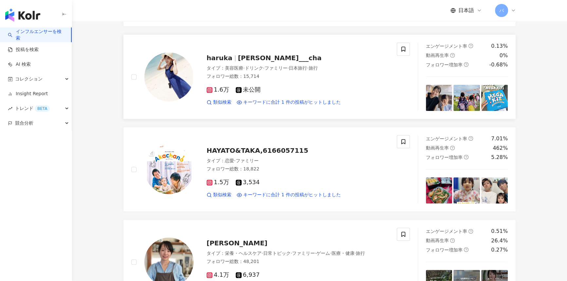
scroll to position [655, 0]
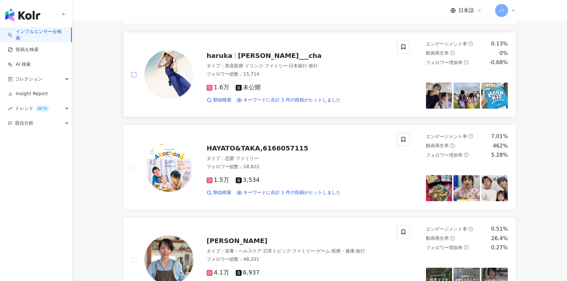
click at [132, 77] on label at bounding box center [133, 74] width 5 height 7
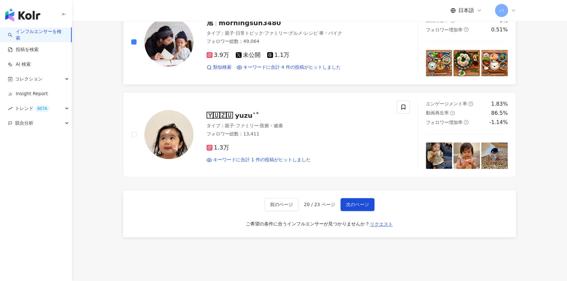
scroll to position [1102, 0]
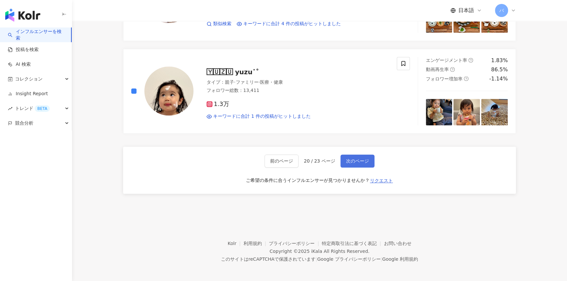
click at [360, 159] on span "次のページ" at bounding box center [357, 161] width 23 height 5
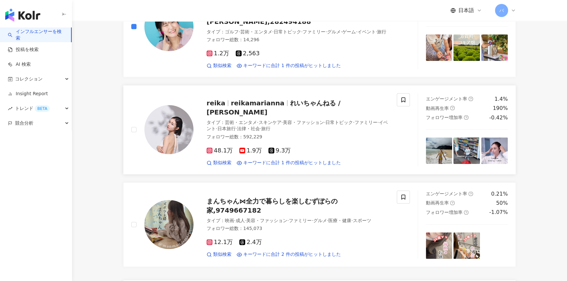
scroll to position [1012, 0]
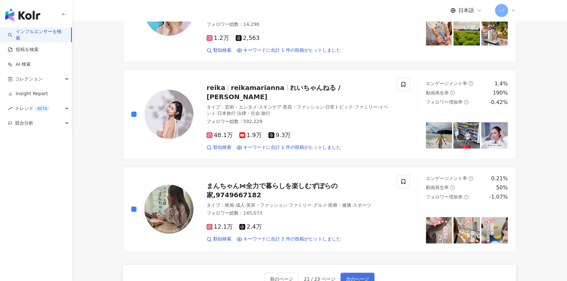
click at [344, 271] on button "次のページ" at bounding box center [358, 279] width 34 height 13
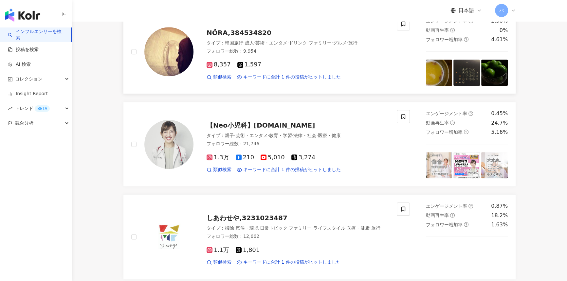
scroll to position [983, 0]
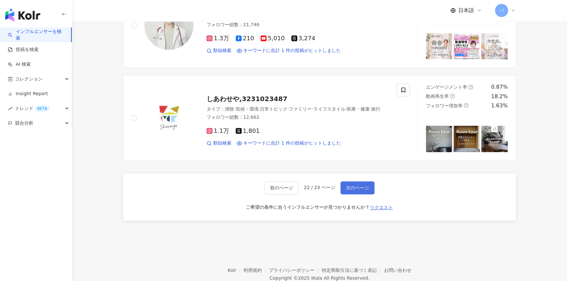
click at [362, 187] on span "次のページ" at bounding box center [357, 187] width 23 height 5
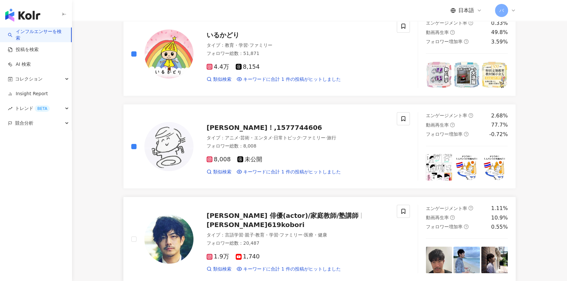
scroll to position [0, 0]
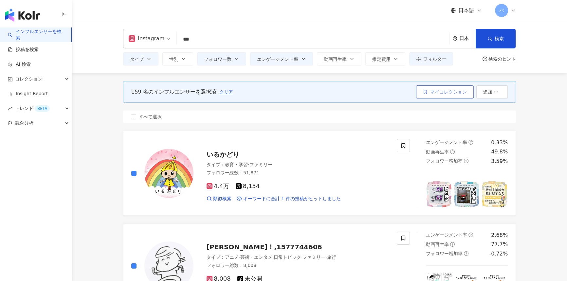
click at [436, 91] on span "マイコレクション" at bounding box center [448, 91] width 37 height 5
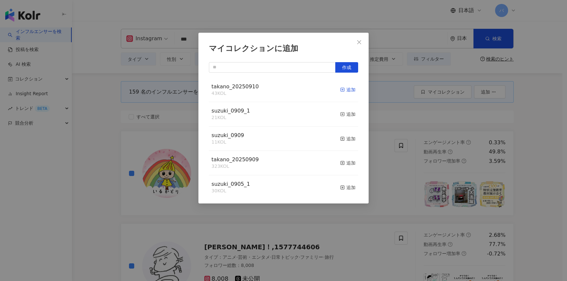
click at [344, 91] on div "追加" at bounding box center [347, 89] width 15 height 7
click at [361, 43] on icon "close" at bounding box center [359, 42] width 5 height 5
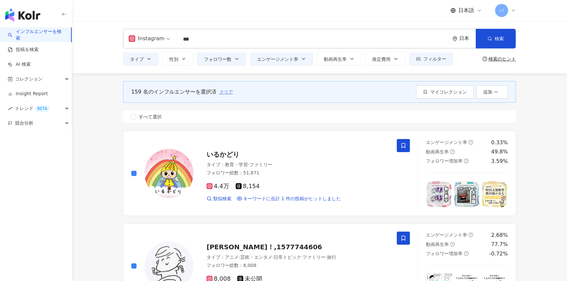
click at [223, 92] on span "クリア" at bounding box center [226, 91] width 14 height 5
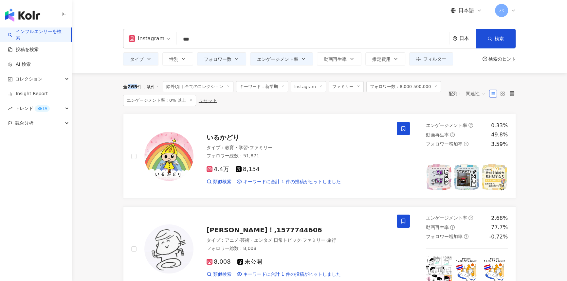
drag, startPoint x: 129, startPoint y: 88, endPoint x: 136, endPoint y: 88, distance: 6.6
click at [136, 88] on div "全 265 件" at bounding box center [132, 86] width 19 height 5
copy div "265"
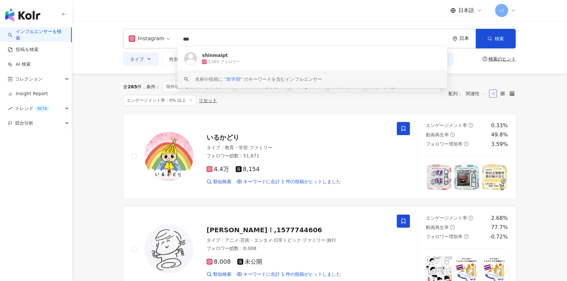
drag, startPoint x: 172, startPoint y: 40, endPoint x: 167, endPoint y: 40, distance: 4.6
click at [167, 40] on div "Instagram *** 日本 検索 https://www.instagram.com/shinmaipt keyword shinmaipt 3,363…" at bounding box center [319, 39] width 393 height 20
paste input "search"
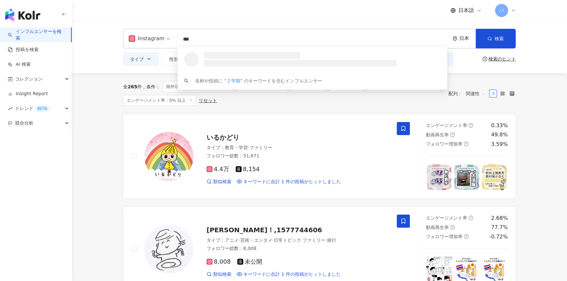
type input "***"
click at [109, 114] on main "Instagram *** 日本 検索 loading 名称や投稿に “ ２学期 ” のキーワードを含むインフルエンサー タイプ 性別 フォロワー数 エンゲー…" at bounding box center [319, 241] width 495 height 440
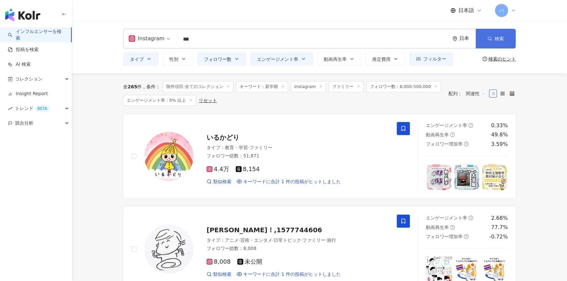
click at [496, 42] on button "検索" at bounding box center [496, 39] width 40 height 20
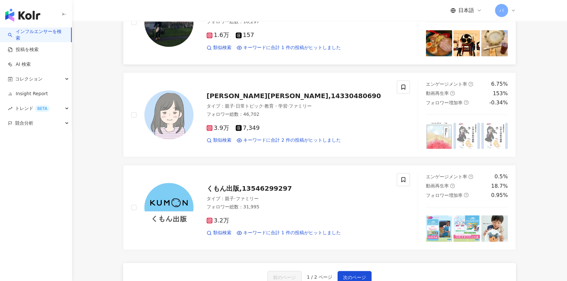
scroll to position [946, 0]
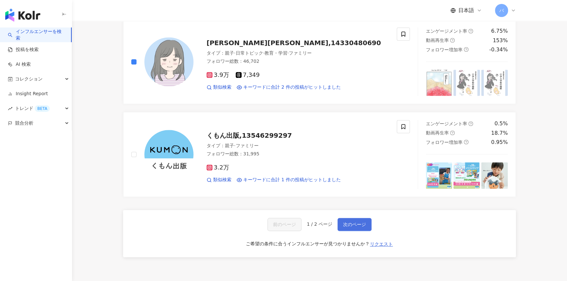
click at [357, 222] on span "次のページ" at bounding box center [354, 224] width 23 height 5
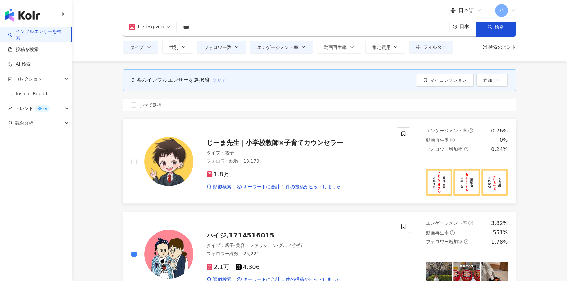
scroll to position [0, 0]
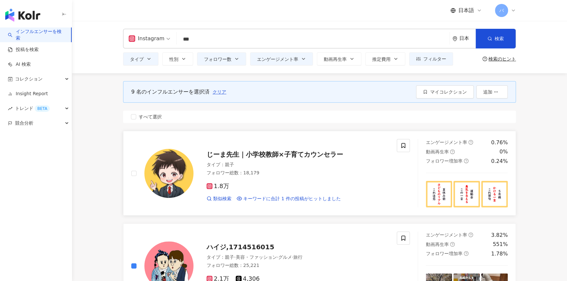
click at [435, 84] on div "9 名のインフルエンサーを選択済 クリア マイコレクション 追加" at bounding box center [319, 92] width 393 height 22
click at [435, 86] on button "マイコレクション" at bounding box center [445, 91] width 58 height 13
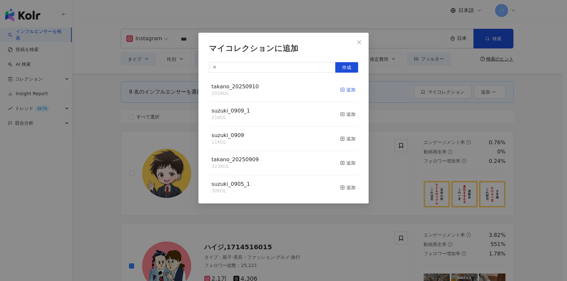
click at [340, 88] on icon "button" at bounding box center [342, 89] width 5 height 5
click at [360, 40] on icon "close" at bounding box center [359, 42] width 5 height 5
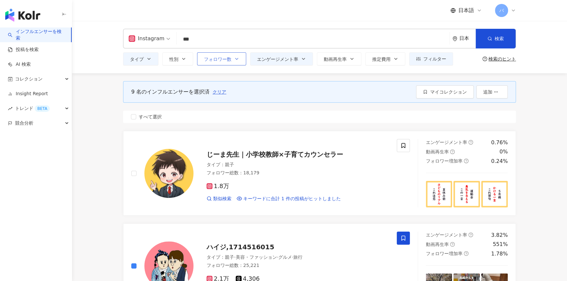
click at [227, 59] on span "フォロワー数" at bounding box center [218, 59] width 28 height 5
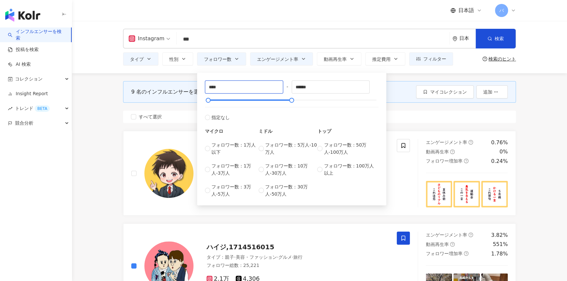
drag, startPoint x: 230, startPoint y: 89, endPoint x: 190, endPoint y: 88, distance: 39.6
type input "****"
click at [408, 78] on div "9 名のインフルエンサーを選択済 クリア マイコレクション 追加 すべて選択" at bounding box center [319, 102] width 393 height 58
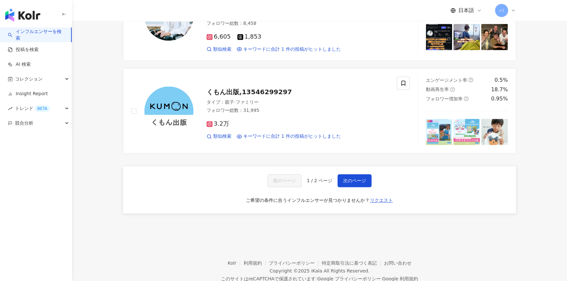
scroll to position [1089, 0]
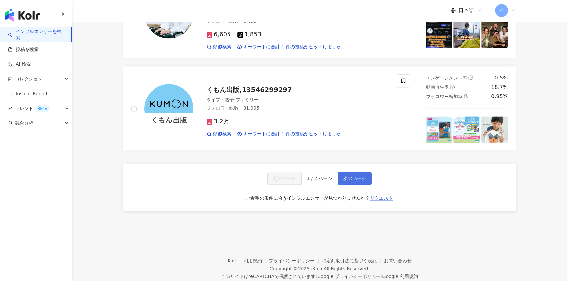
click at [349, 179] on span "次のページ" at bounding box center [354, 178] width 23 height 5
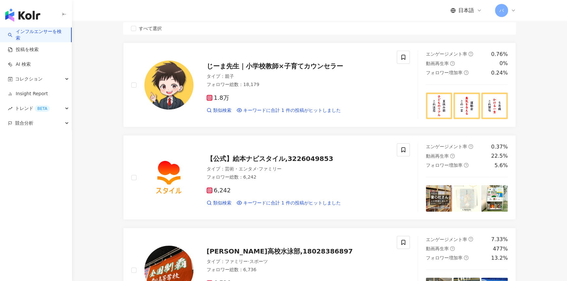
scroll to position [0, 0]
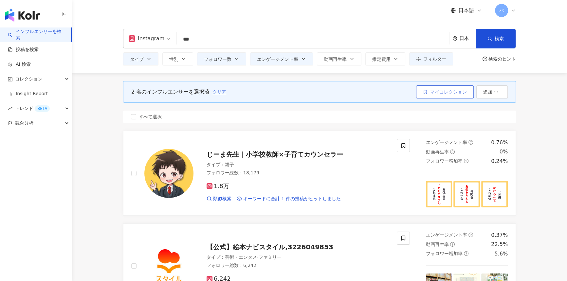
click at [428, 90] on button "マイコレクション" at bounding box center [445, 91] width 58 height 13
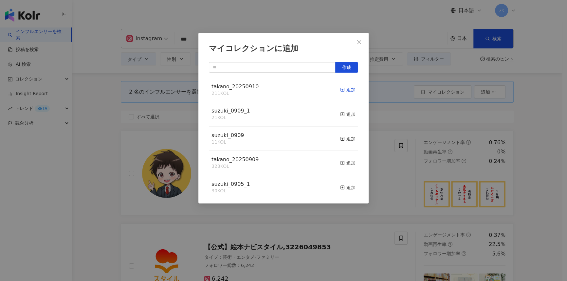
click at [349, 91] on div "追加" at bounding box center [347, 89] width 15 height 7
click at [360, 41] on icon "close" at bounding box center [359, 42] width 5 height 5
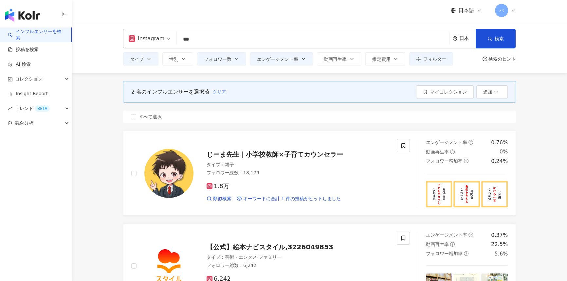
click at [217, 94] on span "クリア" at bounding box center [220, 91] width 14 height 5
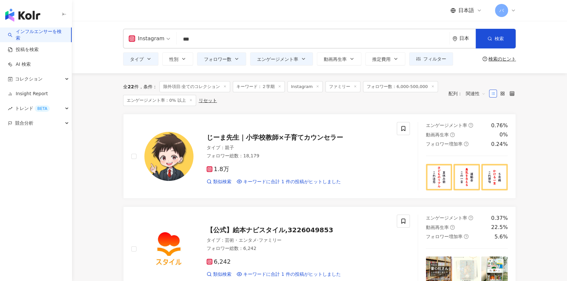
click at [226, 85] on icon at bounding box center [224, 86] width 3 height 3
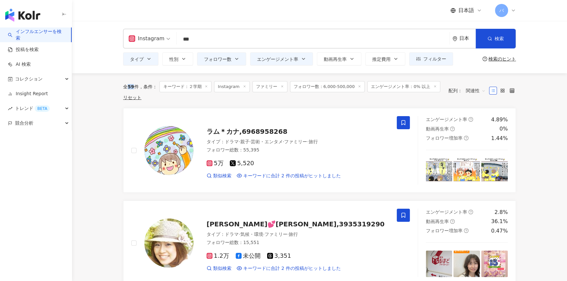
drag, startPoint x: 129, startPoint y: 88, endPoint x: 134, endPoint y: 89, distance: 4.7
click at [134, 89] on span "59" at bounding box center [131, 86] width 6 height 5
copy span "59"
click at [208, 98] on div "全 59 件 条件 ： キーワード：２学期 Instagram ファミリー フォロワー数：6,000-500,000 エンゲージメント率：0% 以上 リセット" at bounding box center [282, 90] width 319 height 19
click at [280, 87] on span "ファミリー" at bounding box center [270, 86] width 35 height 11
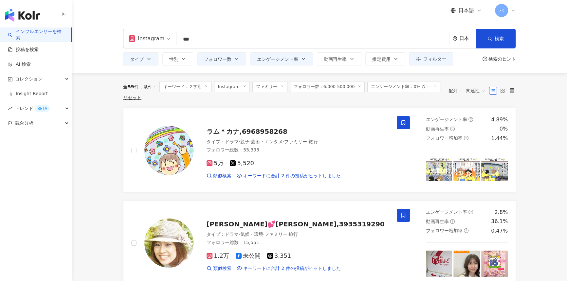
click at [281, 87] on line at bounding box center [282, 87] width 2 height 2
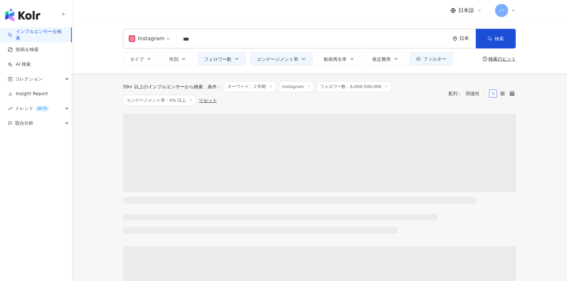
click at [281, 86] on span "Instagram" at bounding box center [296, 86] width 35 height 11
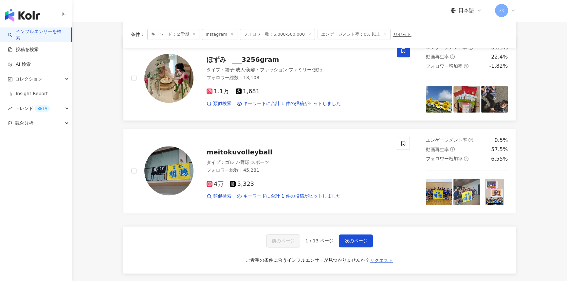
scroll to position [1012, 0]
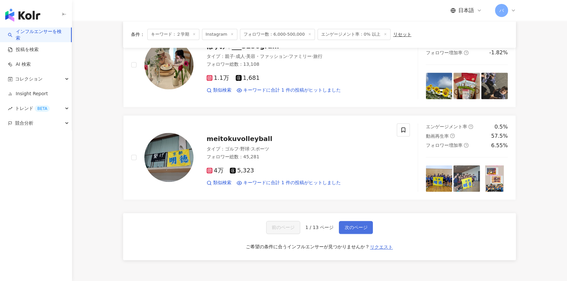
click at [351, 226] on span "次のページ" at bounding box center [356, 227] width 23 height 5
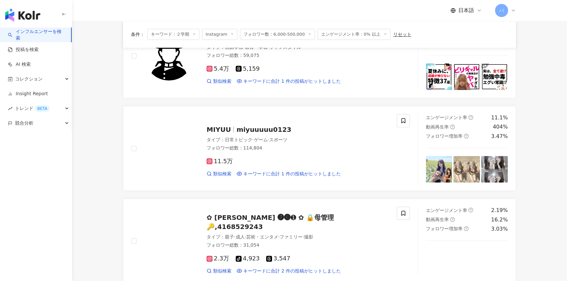
scroll to position [0, 0]
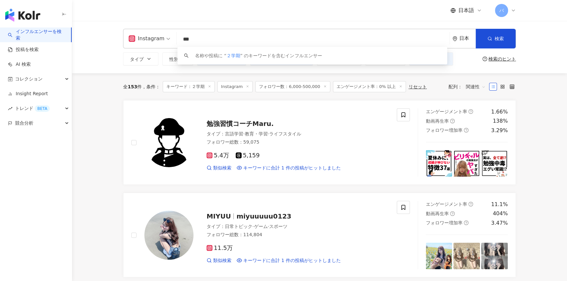
drag, startPoint x: 203, startPoint y: 39, endPoint x: 175, endPoint y: 36, distance: 28.0
click at [175, 36] on div "Instagram *** 日本 検索 keyword 名称や投稿に “ ２学期 ” のキーワードを含むインフルエンサー" at bounding box center [319, 39] width 393 height 20
paste input "search"
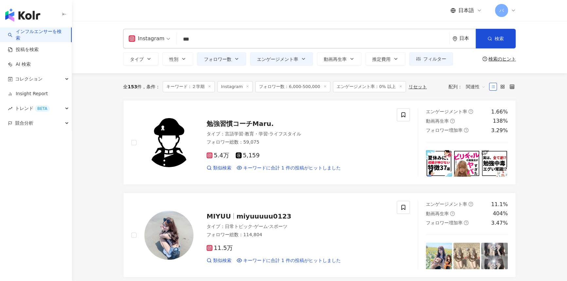
type input "***"
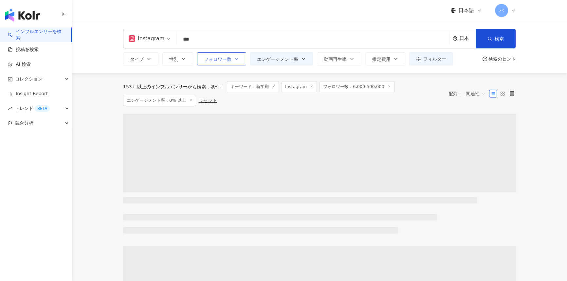
click at [231, 60] on span "フォロワー数" at bounding box center [218, 59] width 28 height 5
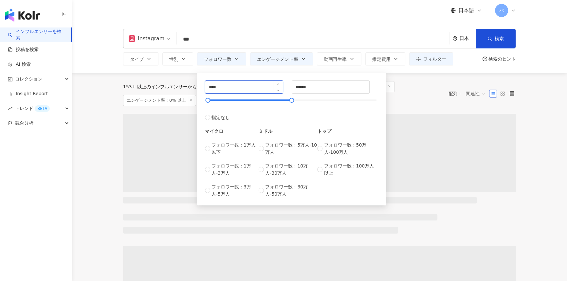
click at [210, 88] on input "****" at bounding box center [244, 87] width 78 height 12
type input "****"
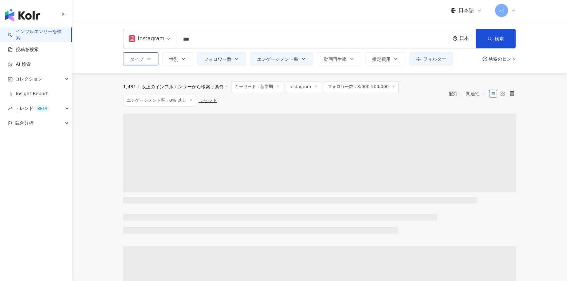
click at [148, 56] on icon "button" at bounding box center [148, 58] width 5 height 5
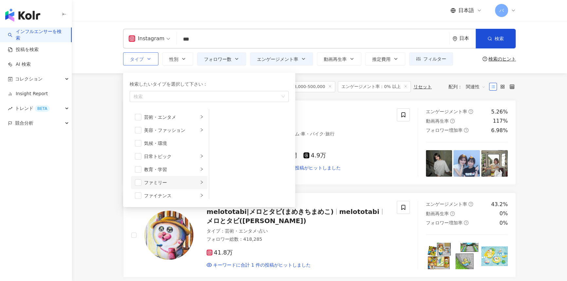
click at [138, 186] on li "ファミリー" at bounding box center [169, 182] width 77 height 13
click at [138, 183] on span "button" at bounding box center [138, 182] width 7 height 7
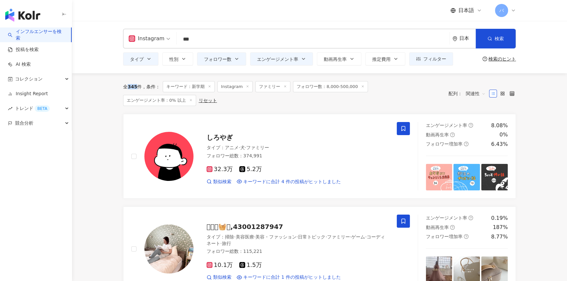
drag, startPoint x: 129, startPoint y: 88, endPoint x: 142, endPoint y: 88, distance: 13.1
click at [136, 88] on span "345" at bounding box center [132, 86] width 9 height 5
copy span "345"
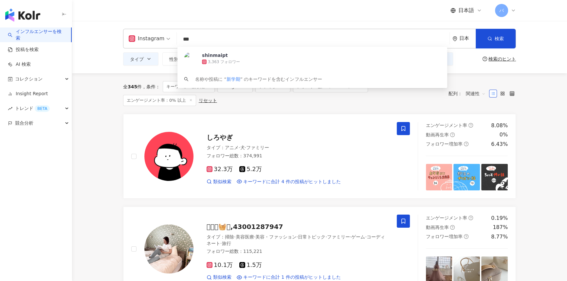
drag, startPoint x: 204, startPoint y: 37, endPoint x: 174, endPoint y: 37, distance: 29.8
click at [174, 37] on div "Instagram *** 日本 検索 [URL][DOMAIN_NAME] shinmaipt 3,363 フォロワー 名称や投稿に “ 新学期 ” のキー…" at bounding box center [319, 39] width 393 height 20
paste input "********"
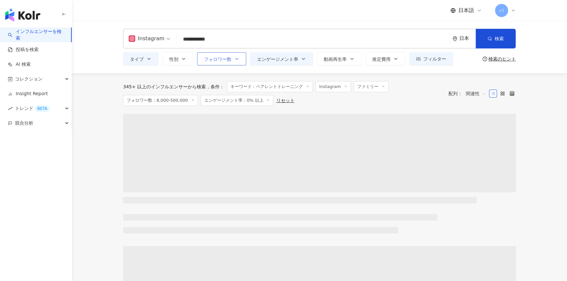
type input "**********"
click at [217, 59] on span "フォロワー数" at bounding box center [218, 59] width 28 height 5
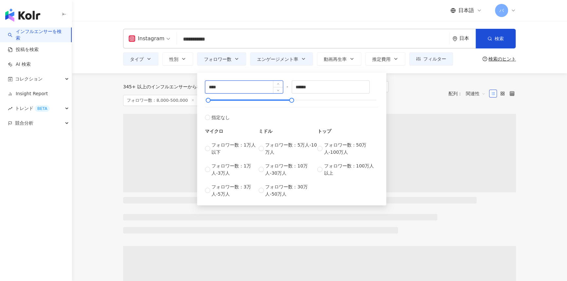
click at [210, 87] on input "****" at bounding box center [244, 87] width 78 height 12
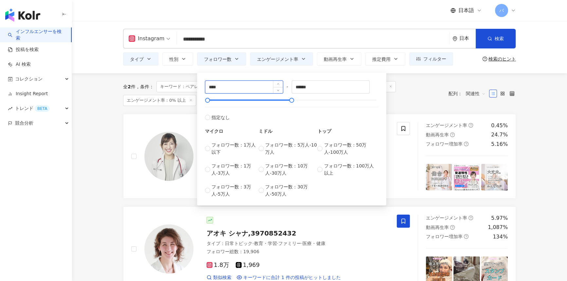
type input "****"
click at [93, 83] on main "**********" at bounding box center [319, 194] width 495 height 347
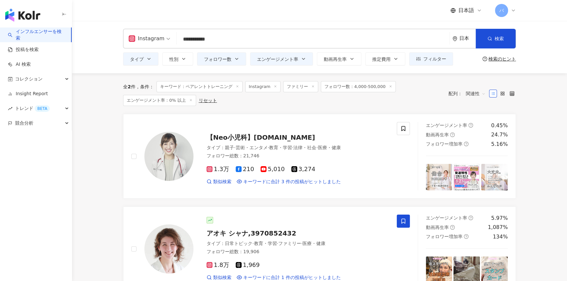
click at [312, 86] on icon at bounding box center [312, 86] width 3 height 3
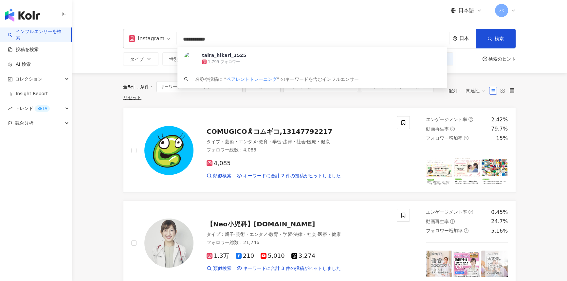
drag, startPoint x: 236, startPoint y: 35, endPoint x: 109, endPoint y: 35, distance: 126.7
click at [109, 35] on div "**********" at bounding box center [319, 47] width 495 height 52
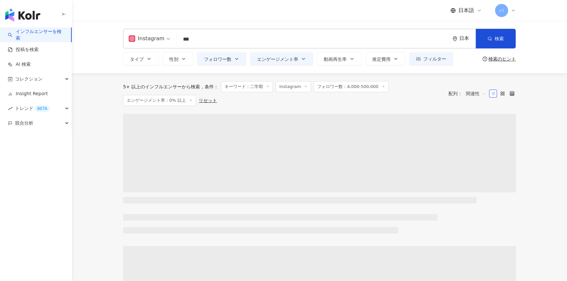
click at [237, 39] on input "***" at bounding box center [313, 39] width 268 height 12
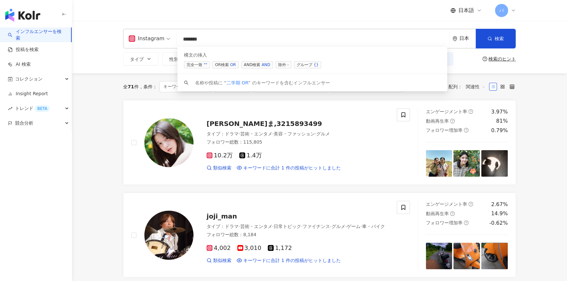
paste input "****"
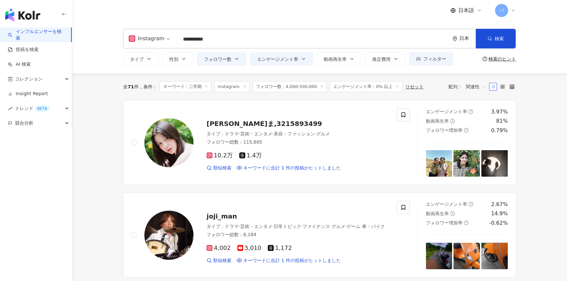
type input "**********"
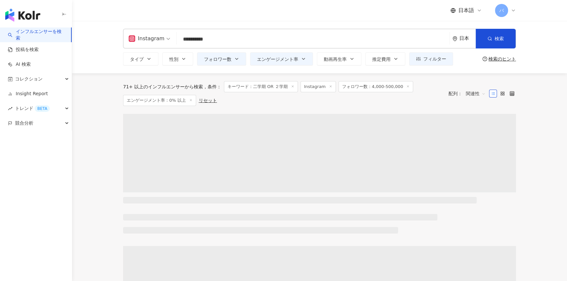
drag, startPoint x: 229, startPoint y: 41, endPoint x: 166, endPoint y: 41, distance: 63.5
click at [166, 41] on div "**********" at bounding box center [319, 39] width 393 height 20
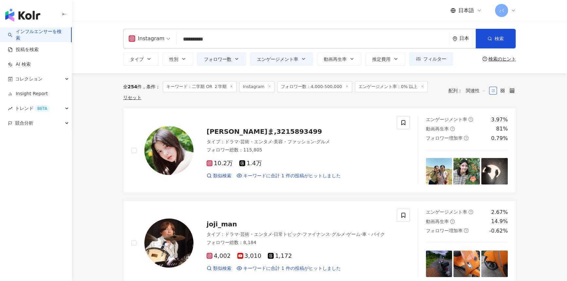
click at [140, 61] on span "タイプ" at bounding box center [137, 59] width 14 height 5
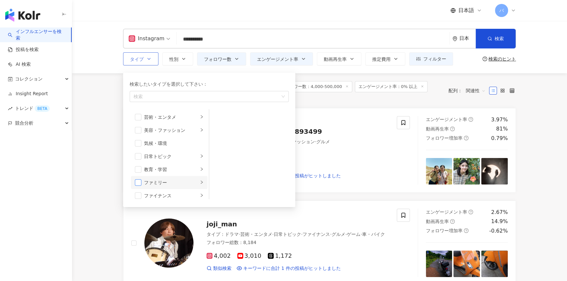
click at [138, 182] on span "button" at bounding box center [138, 182] width 7 height 7
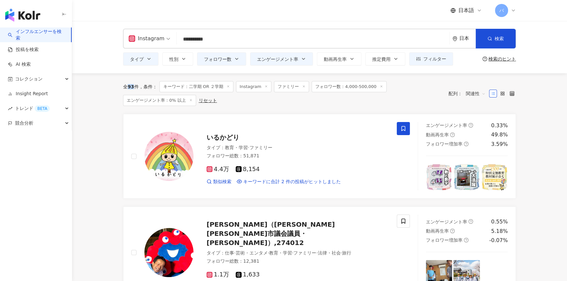
drag, startPoint x: 133, startPoint y: 86, endPoint x: 129, endPoint y: 86, distance: 3.9
click at [129, 86] on span "93" at bounding box center [131, 86] width 6 height 5
copy span "93"
click at [223, 58] on span "フォロワー数" at bounding box center [218, 59] width 28 height 5
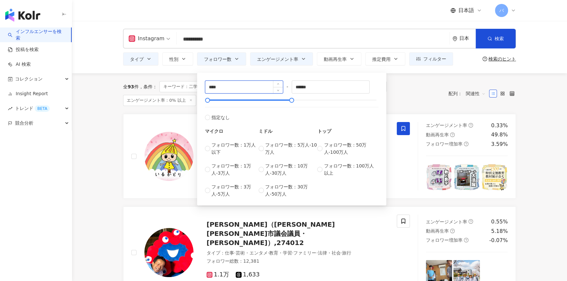
click at [211, 84] on input "****" at bounding box center [244, 87] width 78 height 12
type input "****"
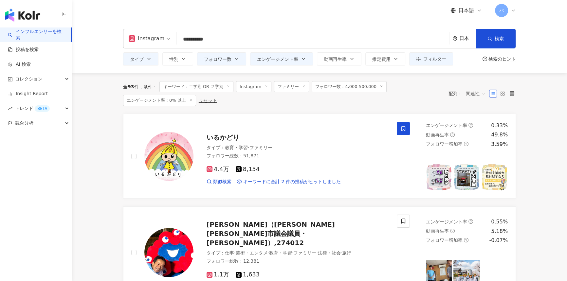
click at [417, 91] on div "全 93 件 条件 ： キーワード：二学期 OR ２学期 Instagram ファミリー フォロワー数：4,000-500,000 エンゲージメント率：0% …" at bounding box center [282, 93] width 319 height 25
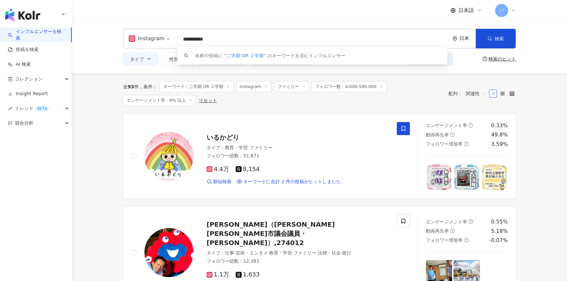
drag, startPoint x: 198, startPoint y: 39, endPoint x: 243, endPoint y: 36, distance: 45.6
click at [242, 36] on input "**********" at bounding box center [313, 39] width 268 height 12
type input "***"
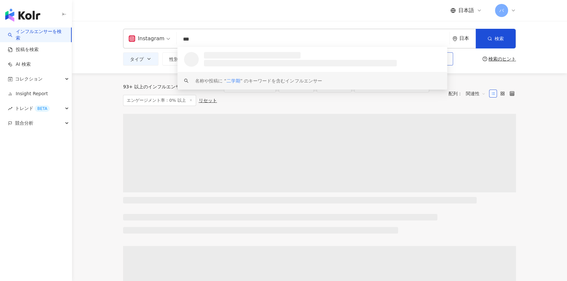
click at [448, 60] on button "フィルター" at bounding box center [431, 58] width 44 height 13
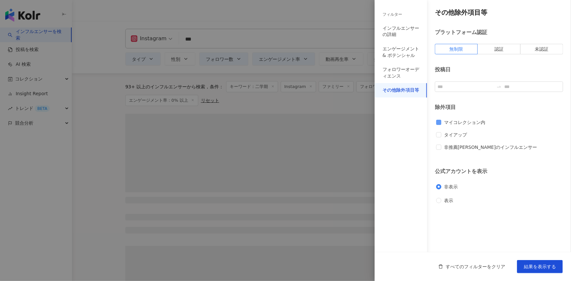
click at [474, 122] on span "マイコレクション内" at bounding box center [465, 122] width 47 height 7
drag, startPoint x: 474, startPoint y: 122, endPoint x: 508, endPoint y: 183, distance: 70.1
click at [473, 121] on span "マイコレクション内" at bounding box center [465, 122] width 47 height 7
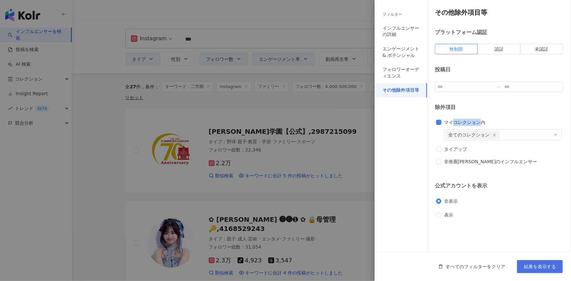
click at [528, 268] on span "結果を表示する" at bounding box center [540, 266] width 32 height 5
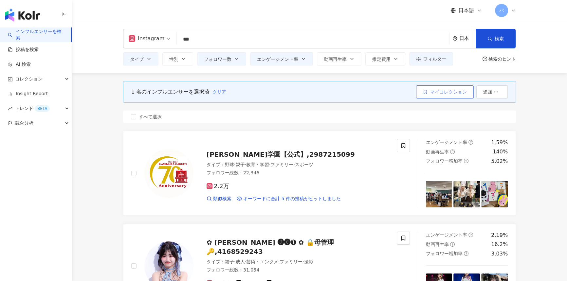
click at [438, 94] on span "マイコレクション" at bounding box center [448, 91] width 37 height 5
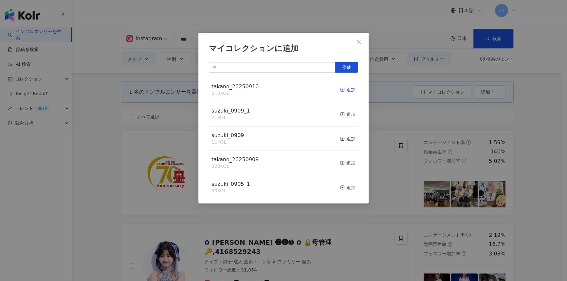
click at [341, 89] on div "追加" at bounding box center [347, 89] width 15 height 7
click at [360, 44] on icon "close" at bounding box center [359, 42] width 5 height 5
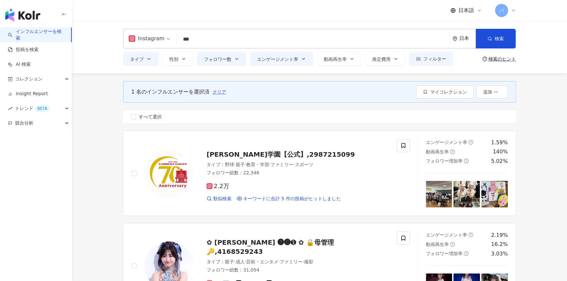
click at [206, 45] on input "***" at bounding box center [313, 39] width 268 height 12
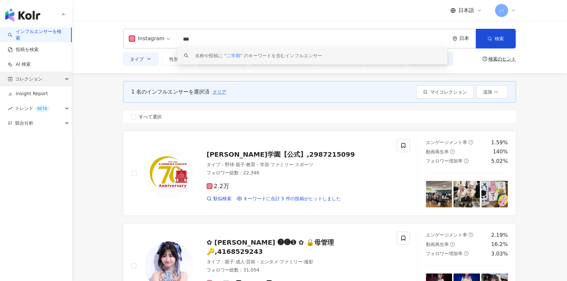
click at [43, 82] on div "コレクション" at bounding box center [36, 79] width 72 height 15
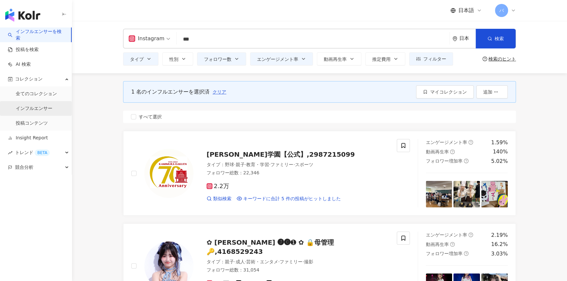
click at [42, 111] on link "インフルエンサー" at bounding box center [34, 108] width 37 height 7
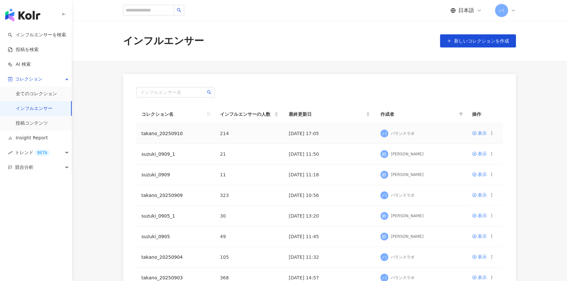
click at [493, 135] on icon at bounding box center [492, 133] width 5 height 5
click at [461, 159] on div "コレクションを出力" at bounding box center [464, 160] width 50 height 7
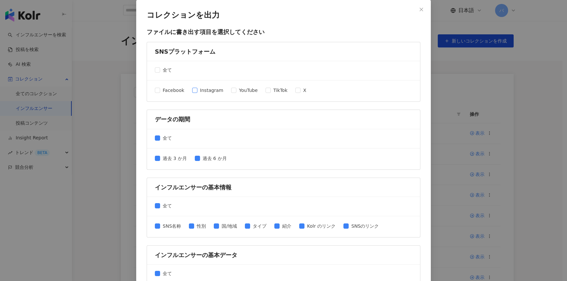
click at [197, 90] on span "Instagram" at bounding box center [211, 90] width 28 height 7
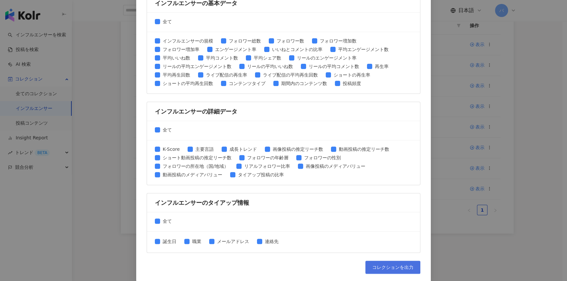
scroll to position [114, 0]
click at [384, 265] on span "コレクションを出力" at bounding box center [392, 267] width 41 height 5
